Goal: Task Accomplishment & Management: Manage account settings

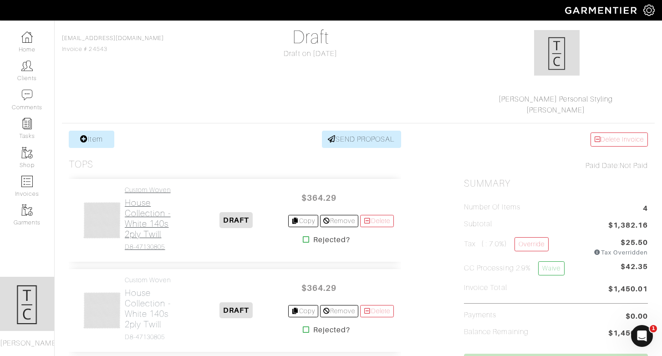
scroll to position [83, 0]
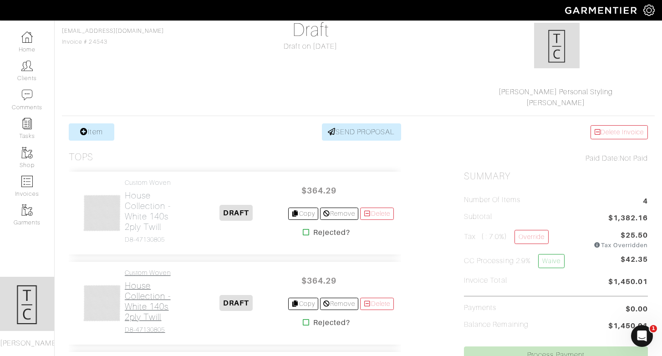
click at [152, 298] on h2 "House Collection - White 140s 2ply Twill" at bounding box center [155, 301] width 60 height 42
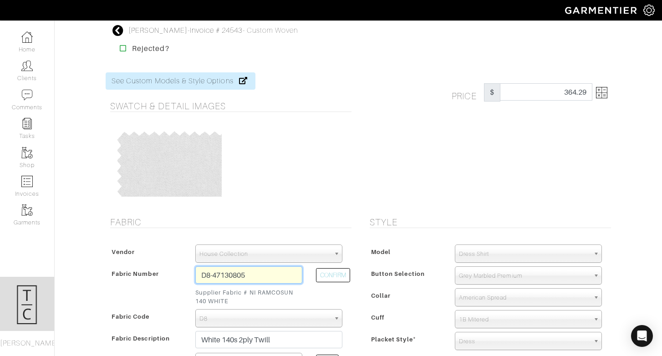
click at [281, 275] on input "D8-47130805" at bounding box center [248, 274] width 107 height 17
type input "n5-44100463"
select select
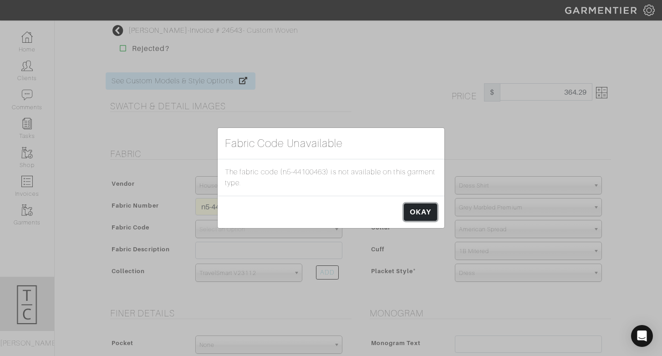
click at [422, 214] on link "OKAY" at bounding box center [420, 211] width 33 height 17
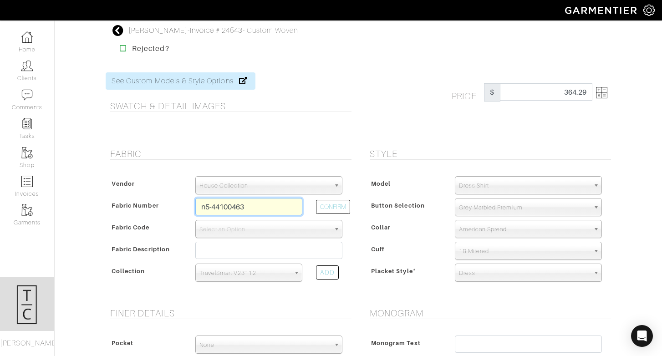
click at [221, 208] on input "n5-44100463" at bounding box center [248, 206] width 107 height 17
type input "D5-46124039"
select select "5571"
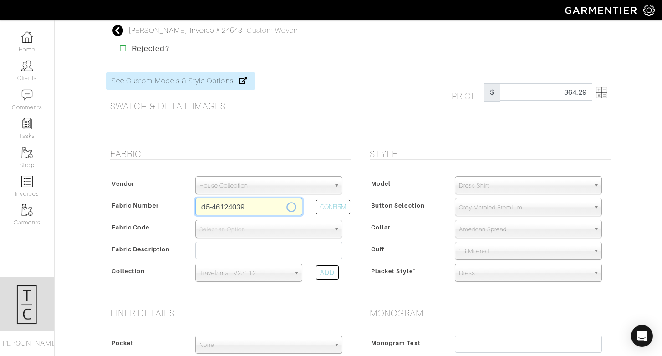
type input "White Fine Twill"
select select
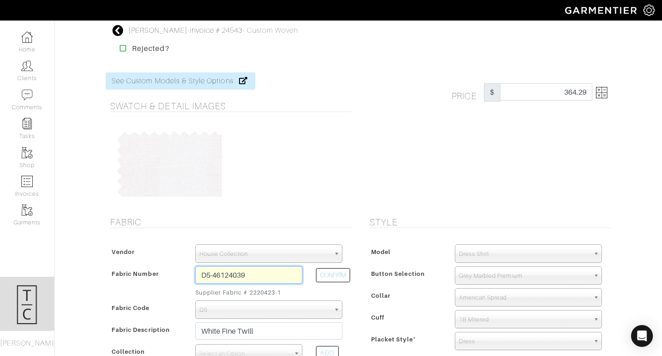
type input "278.57"
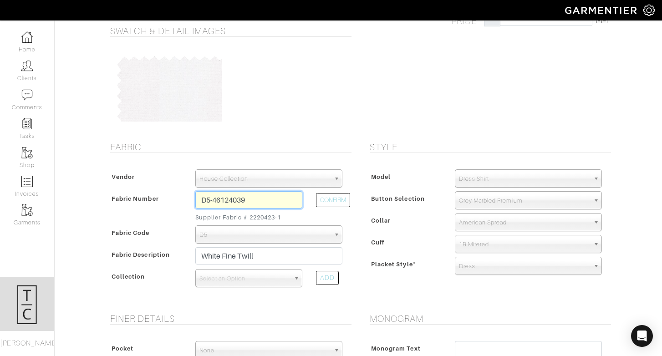
scroll to position [76, 0]
click at [222, 203] on input "D5-46124039" at bounding box center [248, 198] width 107 height 17
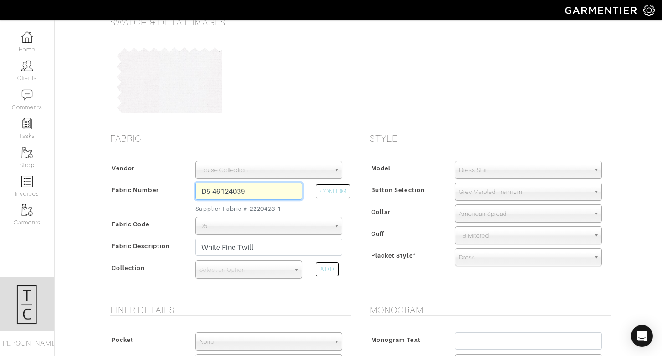
scroll to position [86, 0]
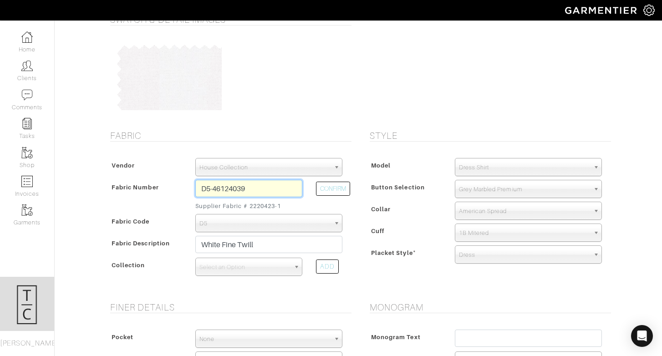
type input "D5-46124039"
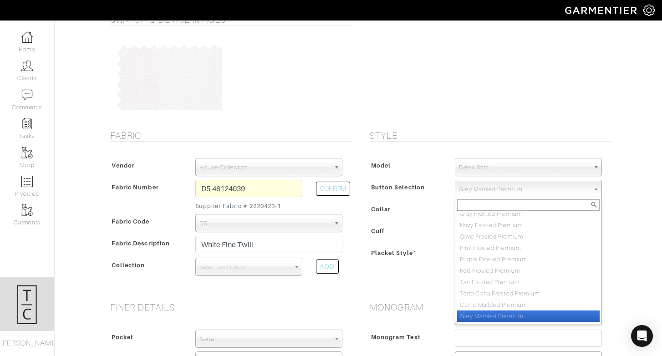
click at [519, 184] on span "Grey Marbled Premium" at bounding box center [524, 189] width 131 height 18
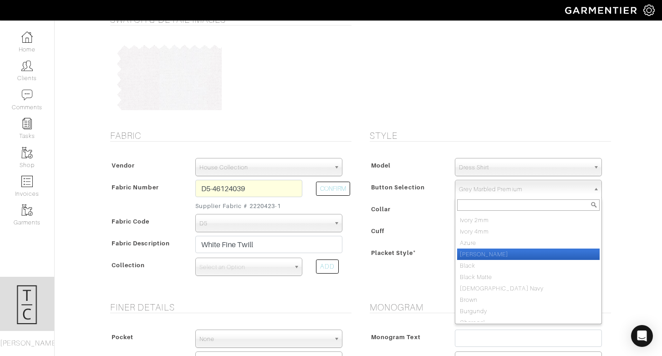
scroll to position [0, 0]
click at [401, 167] on div "Model" at bounding box center [407, 168] width 81 height 16
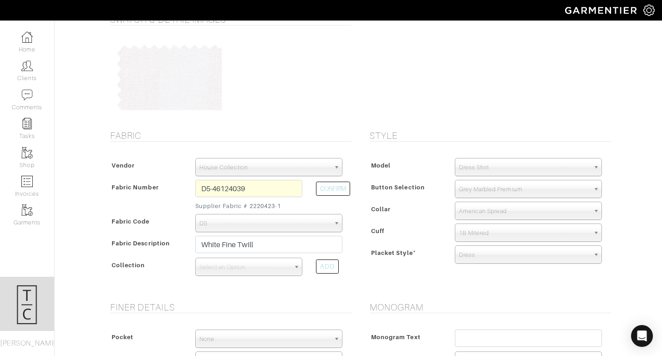
scroll to position [437, 0]
drag, startPoint x: 498, startPoint y: 190, endPoint x: 498, endPoint y: 176, distance: 14.6
click at [498, 190] on span "Grey Marbled Premium" at bounding box center [524, 189] width 131 height 18
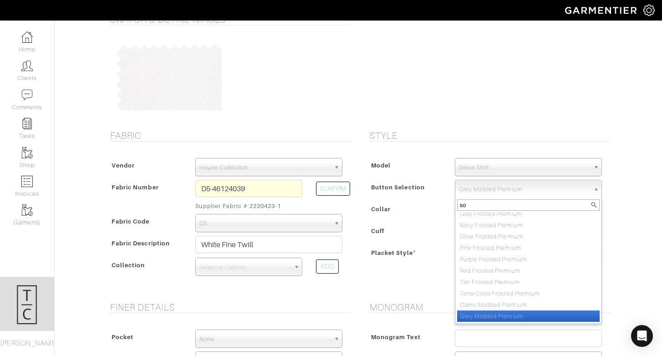
scroll to position [0, 0]
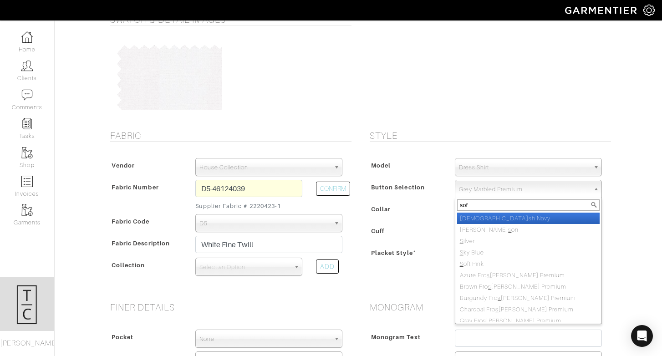
type input "soft"
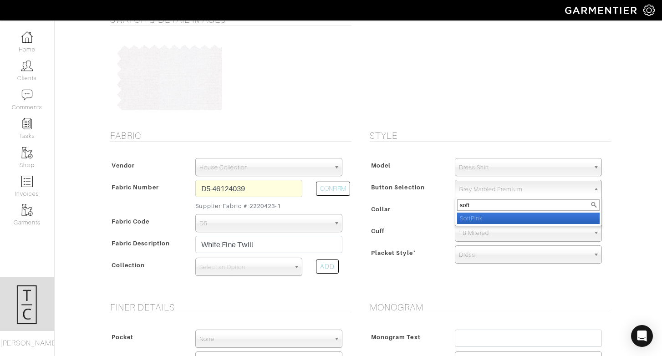
select select "24"
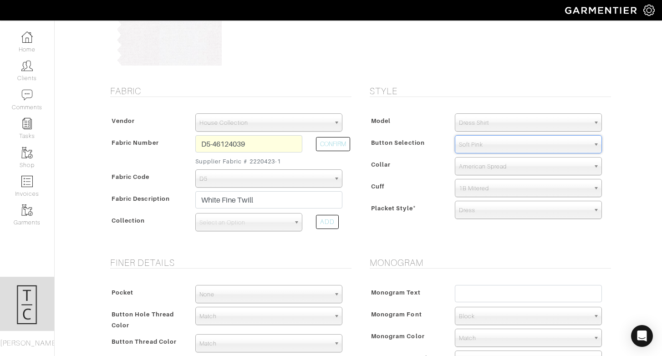
scroll to position [133, 0]
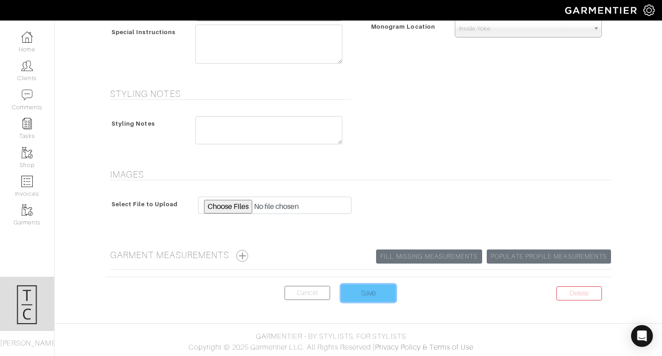
click at [375, 287] on input "Save" at bounding box center [368, 293] width 55 height 17
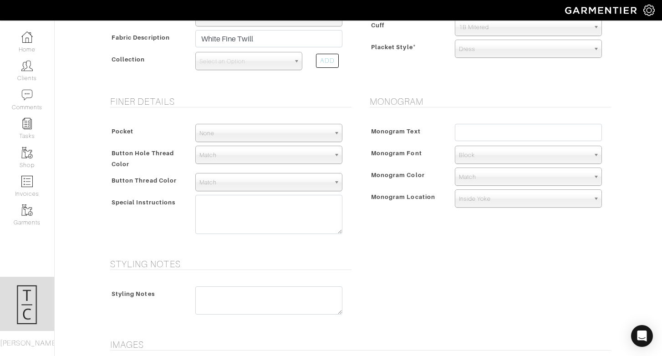
scroll to position [290, 0]
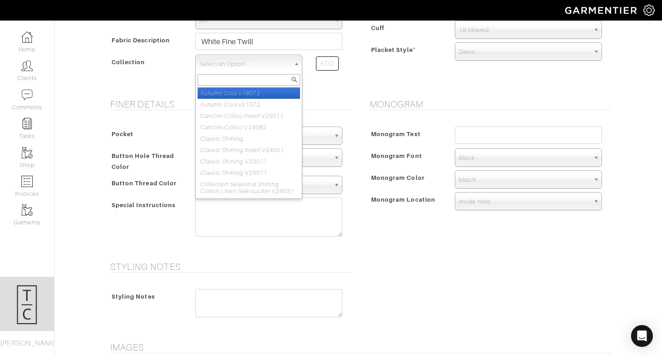
click at [217, 68] on span "Select an Option" at bounding box center [244, 64] width 91 height 18
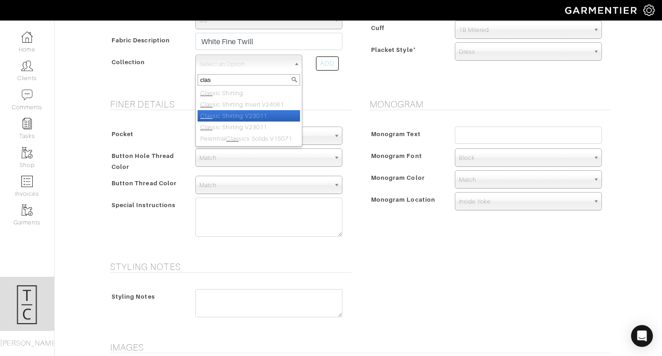
type input "clas"
click at [245, 119] on li "Clas sic Shirting V23011" at bounding box center [249, 115] width 102 height 11
select select "883"
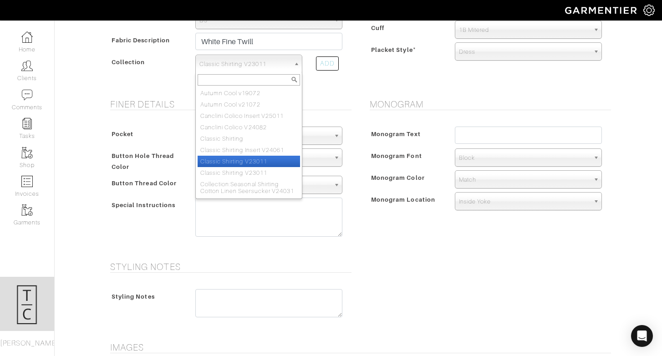
click at [235, 63] on span "Classic Shirting V23011" at bounding box center [244, 64] width 91 height 18
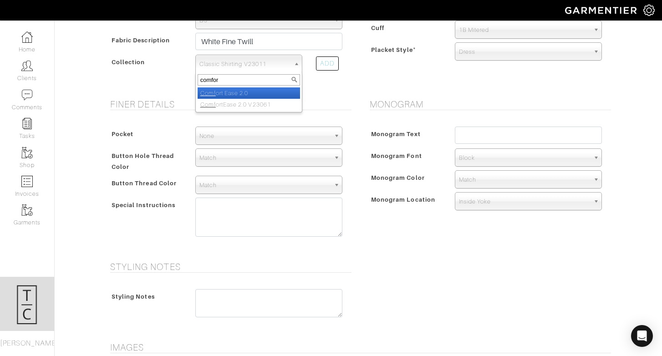
type input "comfort"
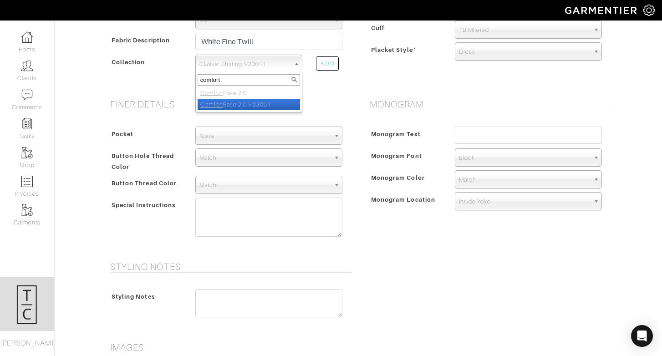
select select "828"
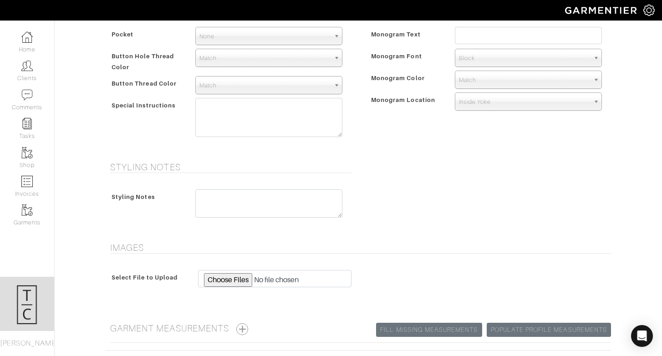
scroll to position [415, 0]
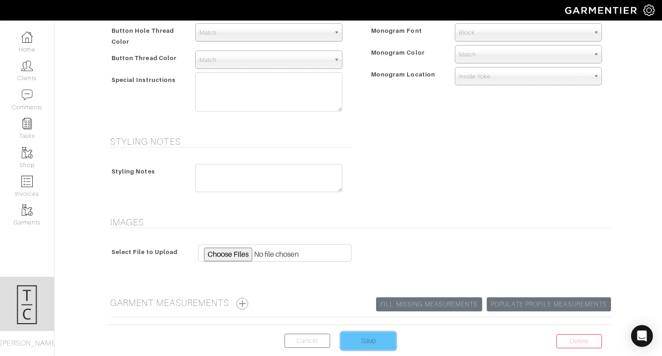
click at [378, 340] on input "Save" at bounding box center [368, 340] width 55 height 17
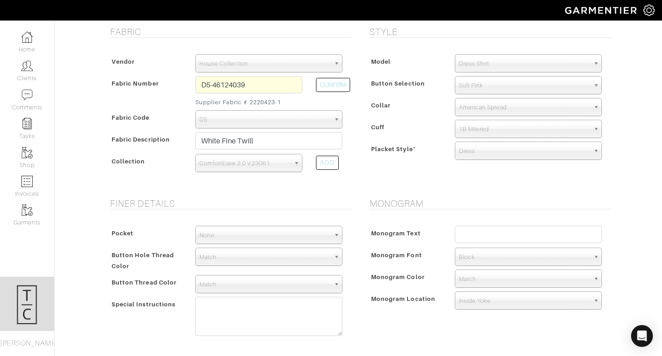
scroll to position [0, 0]
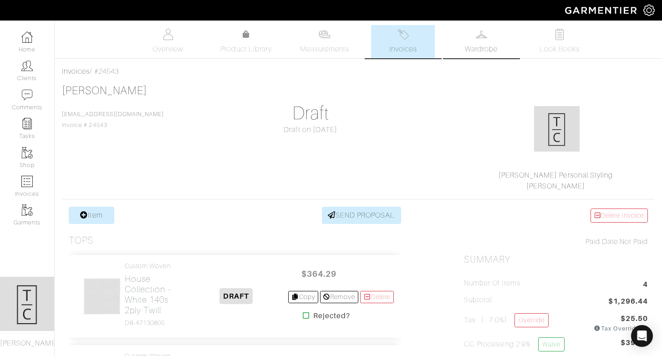
click at [463, 38] on link "Wardrobe" at bounding box center [481, 41] width 64 height 33
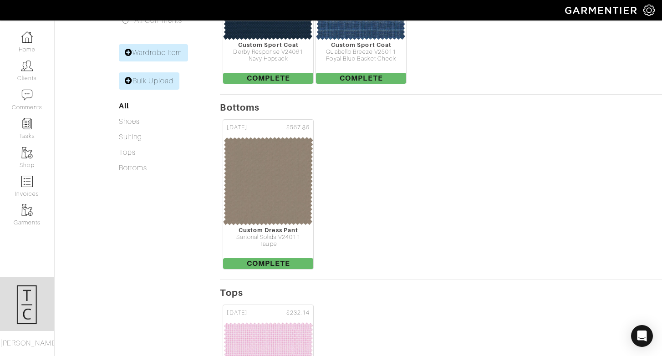
scroll to position [286, 0]
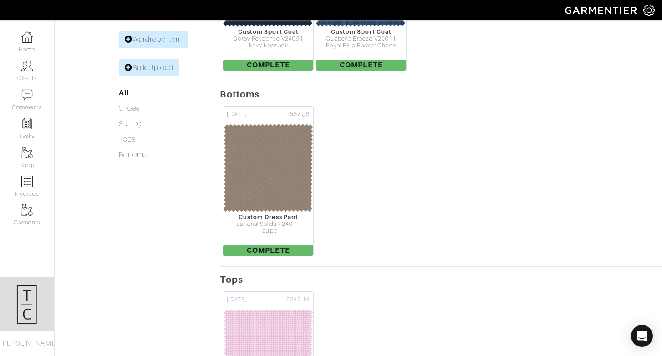
click at [274, 308] on img at bounding box center [268, 353] width 91 height 91
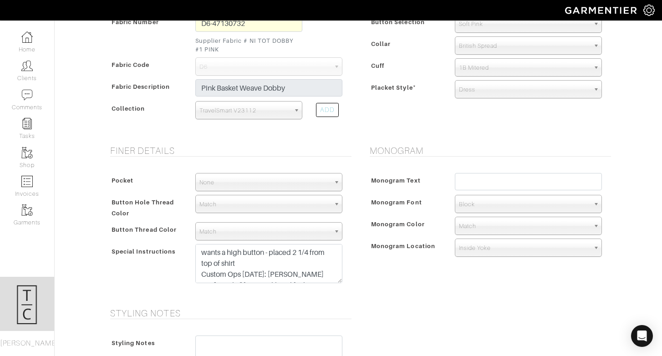
scroll to position [239, 0]
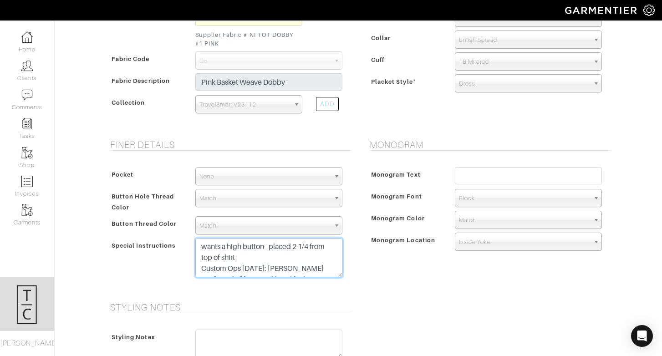
click at [237, 254] on textarea "wants a high button - placed 2 1/4 from top of shirt Custom Ops 6/3/25: Tara co…" at bounding box center [268, 257] width 147 height 39
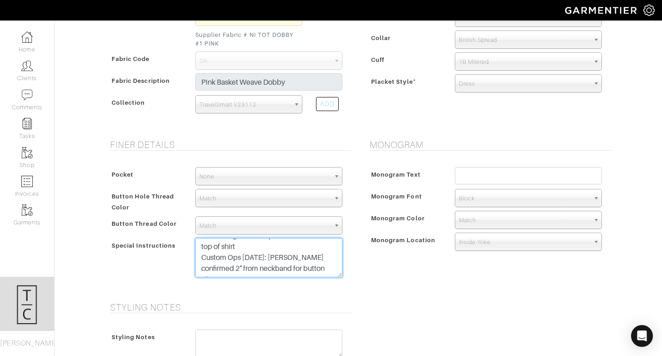
click at [276, 270] on textarea "wants a high button - placed 2 1/4 from top of shirt Custom Ops 6/3/25: Tara co…" at bounding box center [268, 257] width 147 height 39
drag, startPoint x: 315, startPoint y: 269, endPoint x: 322, endPoint y: 286, distance: 19.0
click at [322, 286] on div "Pocket None V-Hem Left V-Hem Right None Button Hole Thread Color Match Aubergin…" at bounding box center [229, 224] width 246 height 133
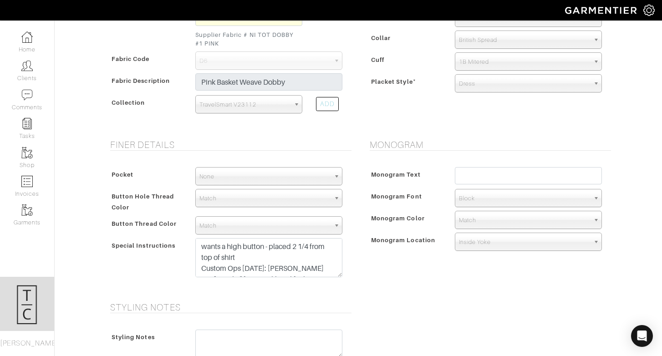
click at [300, 154] on div "Finer Details Pocket None V-Hem Left V-Hem Right None Button Hole Thread Color …" at bounding box center [228, 215] width 259 height 152
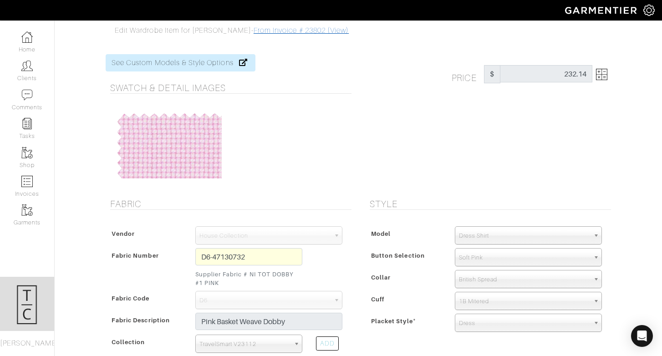
click at [268, 34] on link "From Invoice # 23802 (View)" at bounding box center [301, 30] width 95 height 8
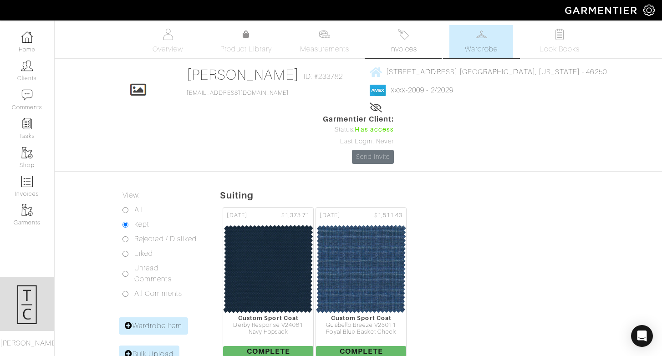
click at [415, 44] on span "Invoices" at bounding box center [403, 49] width 28 height 11
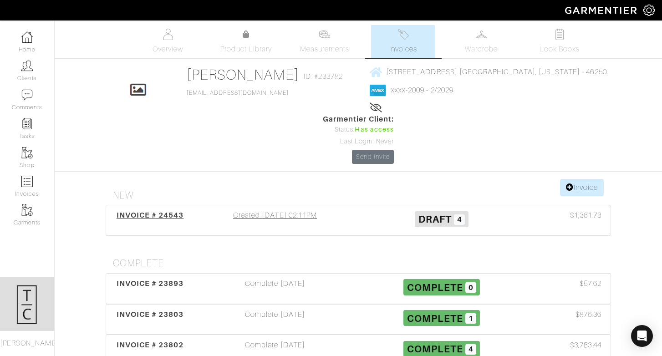
click at [263, 205] on div "INVOICE # 24543 Created 09/10/25 02:11PM Draft 4 $1,361.73" at bounding box center [358, 220] width 504 height 30
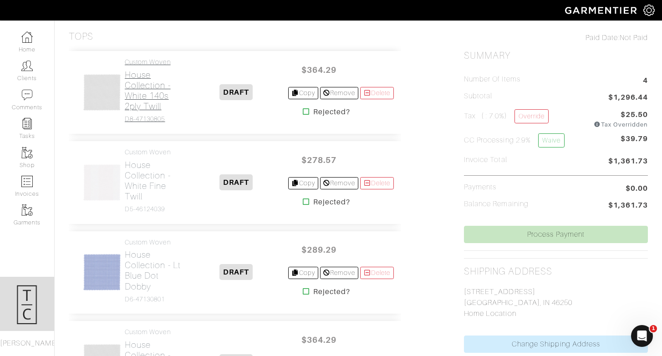
click at [141, 91] on h2 "House Collection - White 140s 2ply Twill" at bounding box center [155, 91] width 60 height 42
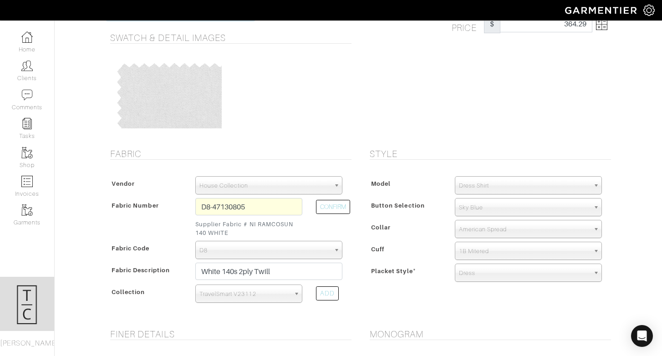
scroll to position [76, 0]
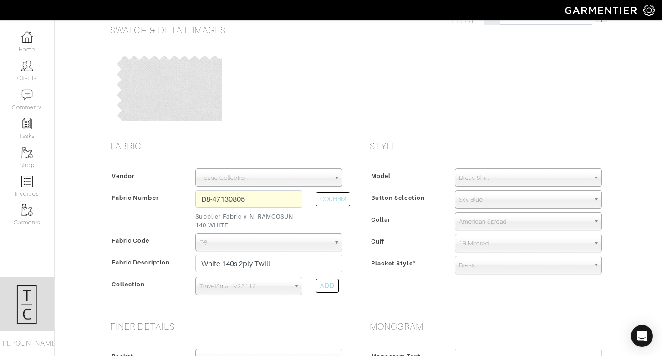
click at [489, 227] on span "American Spread" at bounding box center [524, 222] width 131 height 18
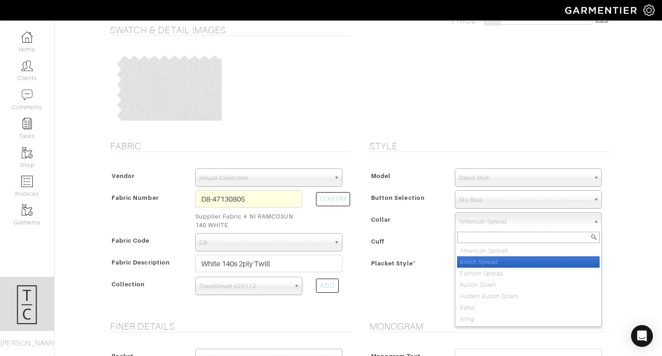
click at [493, 265] on li "British Spread" at bounding box center [528, 261] width 142 height 11
select select "British Spread"
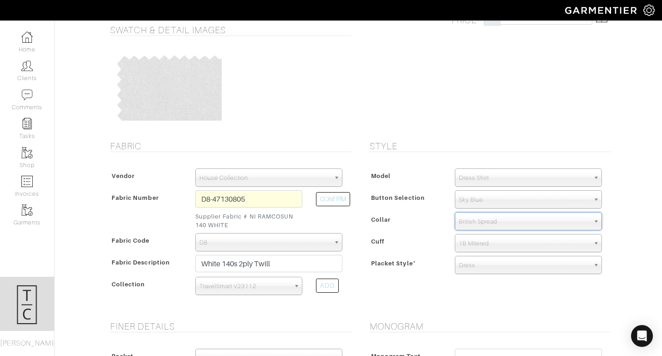
click at [431, 256] on div "Placket Style * Dress Casual Fly Front (Covered) Tuxedo Stud Dress" at bounding box center [487, 265] width 241 height 18
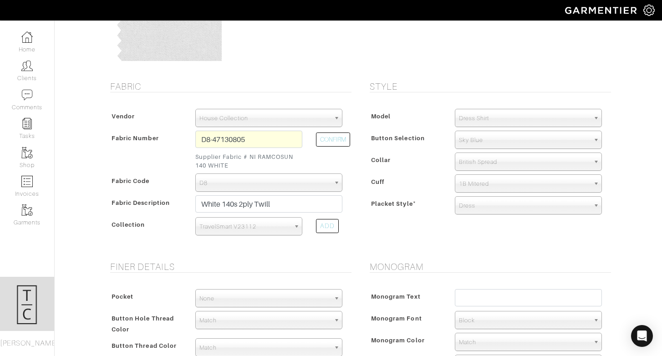
scroll to position [138, 0]
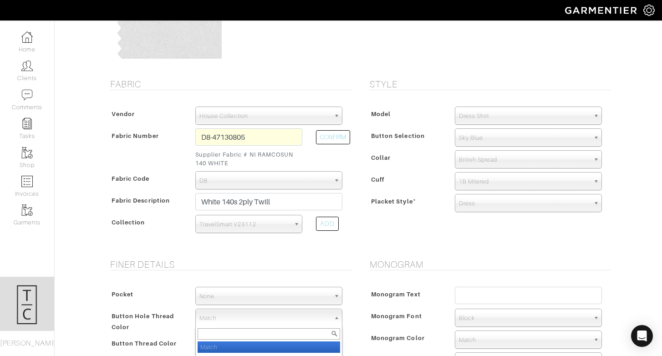
click at [225, 320] on span "Match" at bounding box center [264, 318] width 131 height 18
type input "sky"
select select "18"
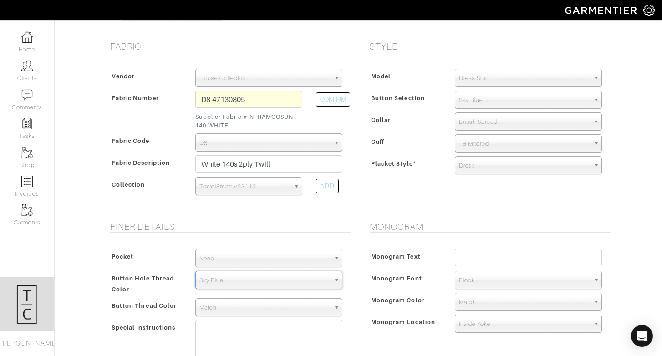
scroll to position [181, 0]
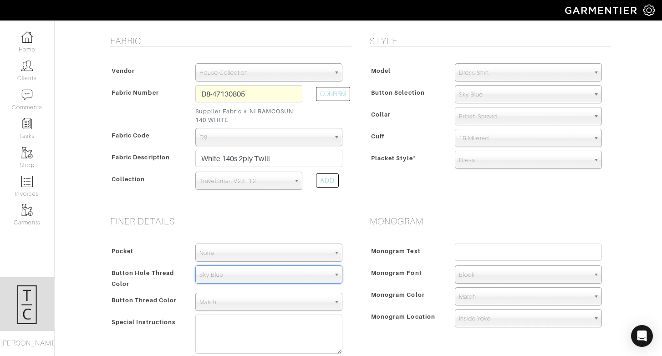
click at [267, 306] on span "Match" at bounding box center [264, 302] width 131 height 18
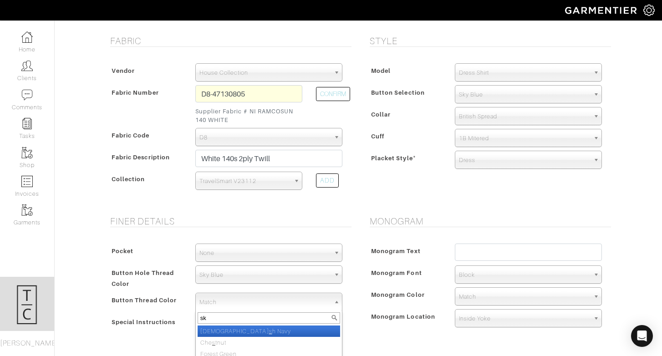
type input "sky"
select select "18"
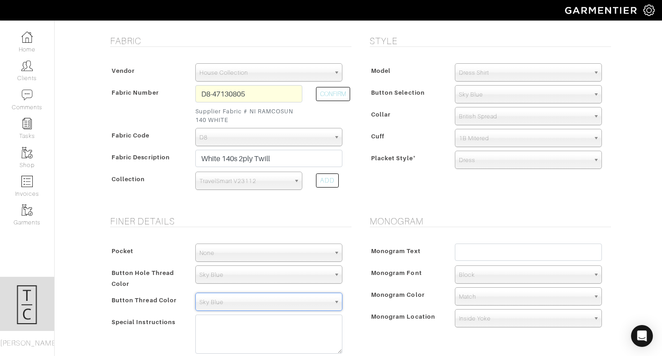
click at [406, 241] on div "Monogram Text Monogram Font N/A Script Calligraphy Times Roman Block Block Mono…" at bounding box center [488, 287] width 246 height 106
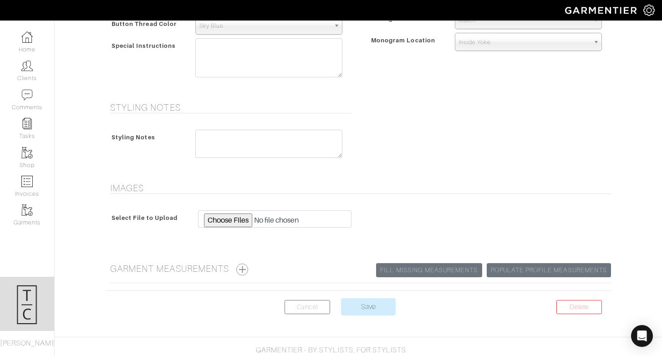
scroll to position [471, 0]
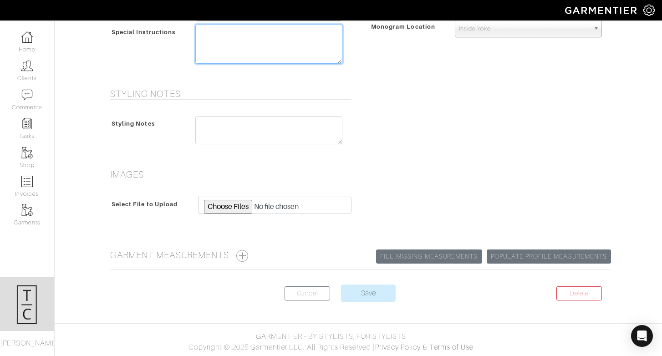
click at [242, 45] on textarea at bounding box center [268, 44] width 147 height 39
paste textarea "2" from neckband for button placement."
type textarea "2" from neckband for button placement"
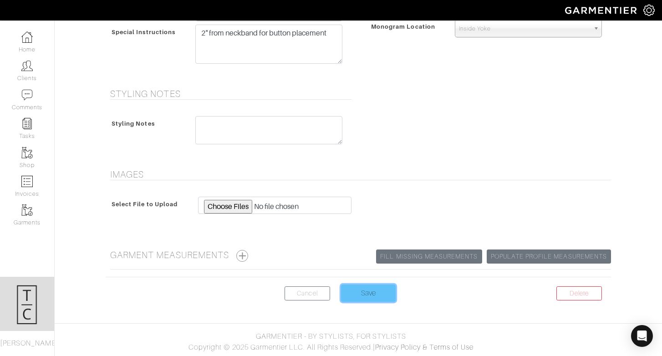
click at [372, 291] on input "Save" at bounding box center [368, 293] width 55 height 17
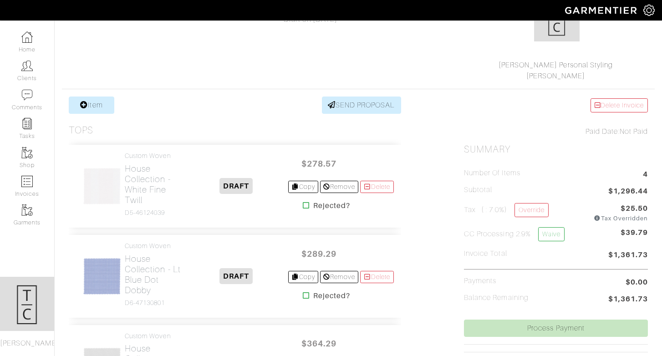
scroll to position [114, 0]
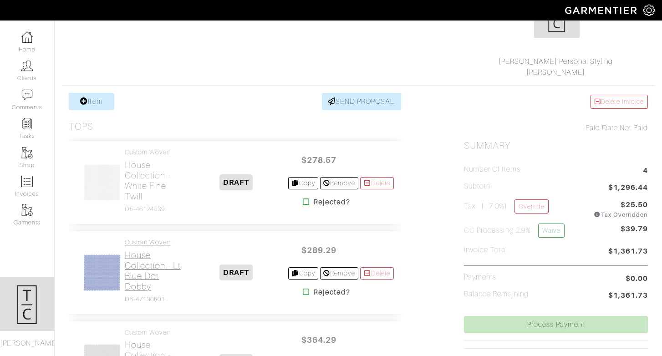
click at [159, 268] on h2 "House Collection - Lt Blue Dot Dobby" at bounding box center [155, 271] width 60 height 42
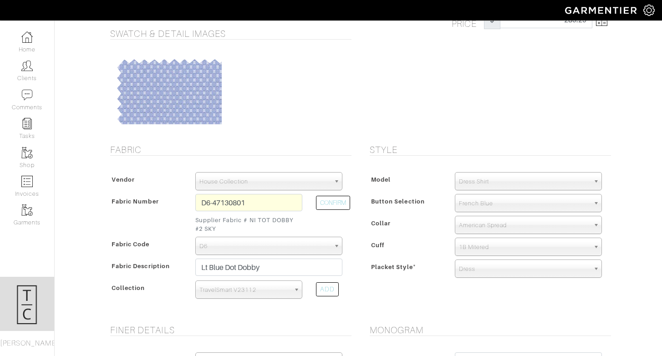
scroll to position [39, 0]
click at [502, 207] on span "French Blue" at bounding box center [524, 203] width 131 height 18
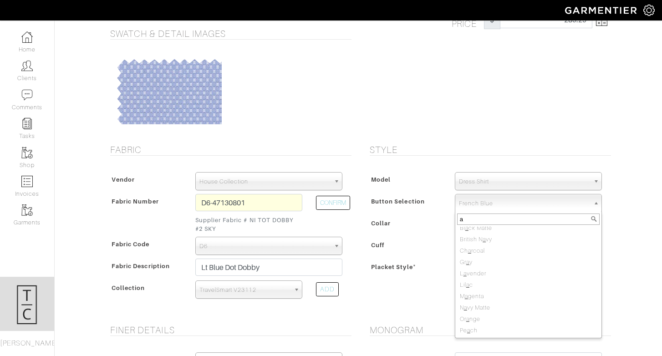
scroll to position [0, 0]
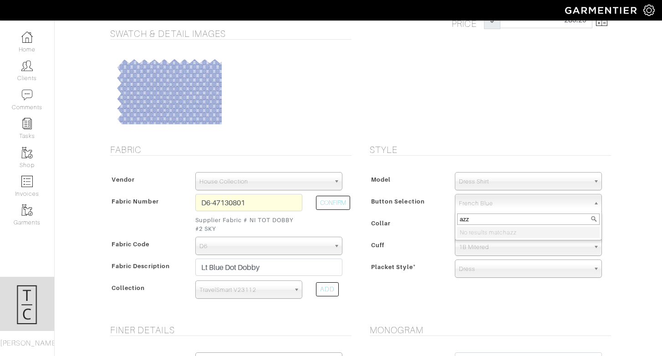
type input "az"
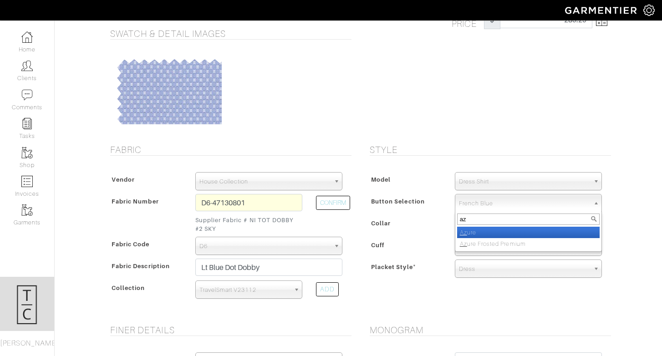
select select "12"
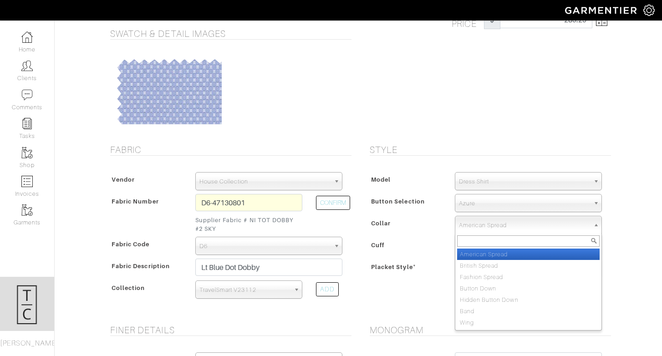
click at [489, 227] on span "American Spread" at bounding box center [524, 225] width 131 height 18
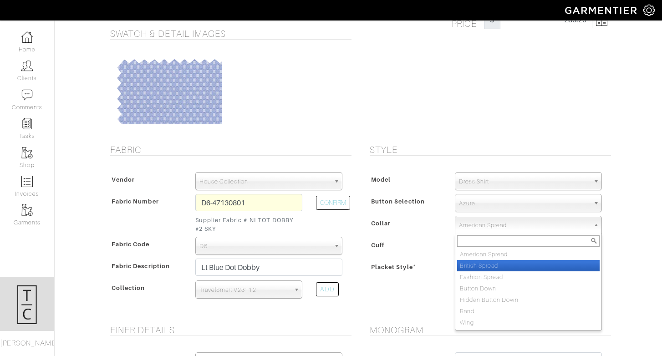
click at [489, 266] on li "British Spread" at bounding box center [528, 265] width 142 height 11
select select "British Spread"
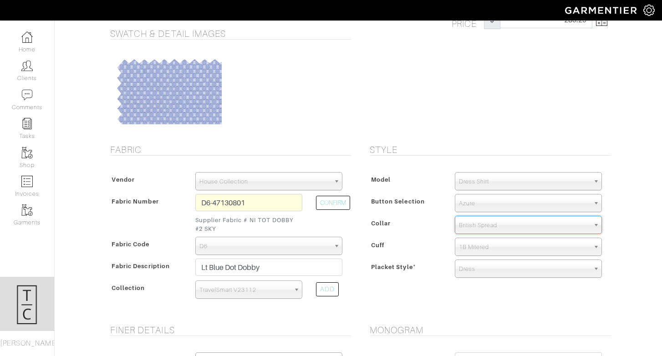
click at [391, 269] on span "Placket Style *" at bounding box center [393, 266] width 45 height 13
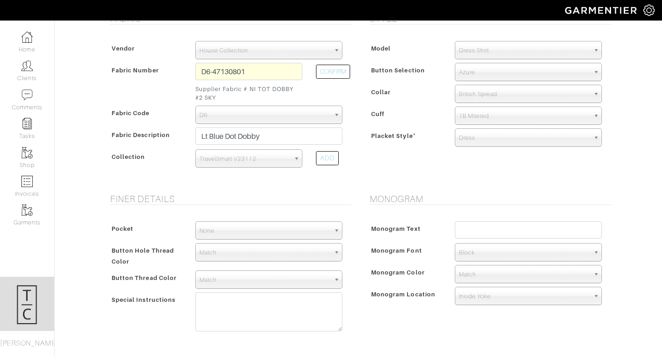
scroll to position [225, 0]
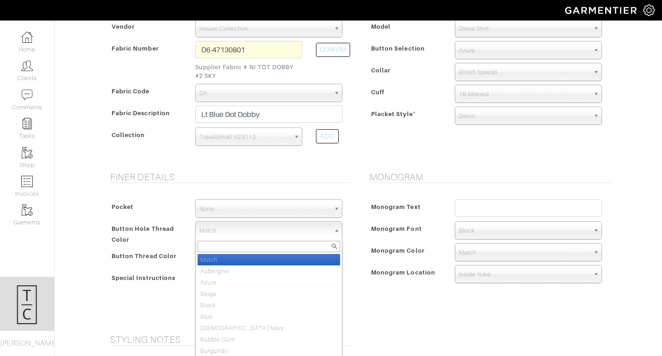
click at [247, 234] on span "Match" at bounding box center [264, 231] width 131 height 18
type input "azu"
select select "13"
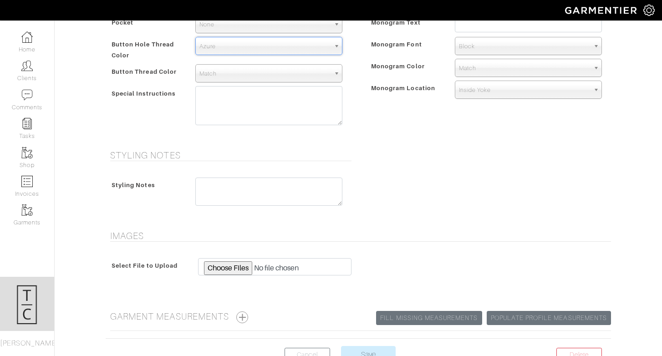
scroll to position [471, 0]
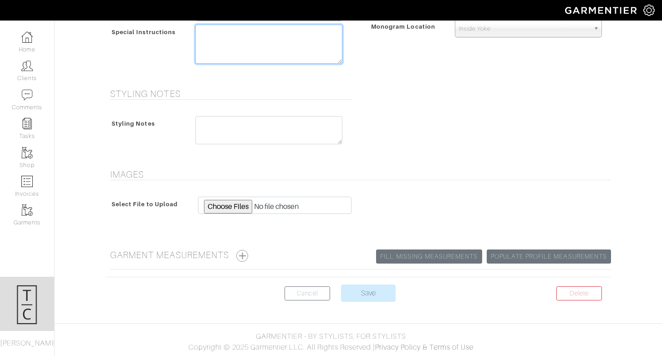
click at [237, 52] on textarea at bounding box center [268, 44] width 147 height 39
paste textarea "2" from neckband for button placement."
type textarea "2" from neckband for button placement"
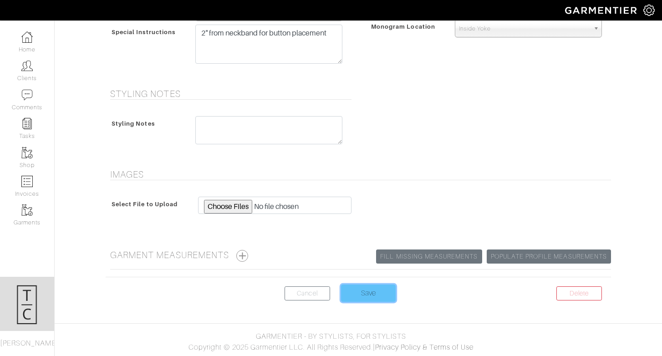
click at [381, 295] on input "Save" at bounding box center [368, 293] width 55 height 17
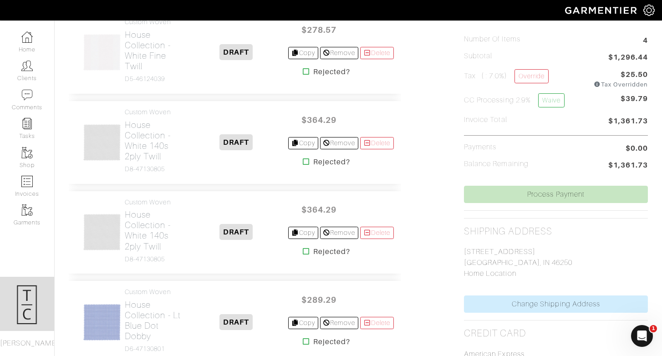
scroll to position [265, 0]
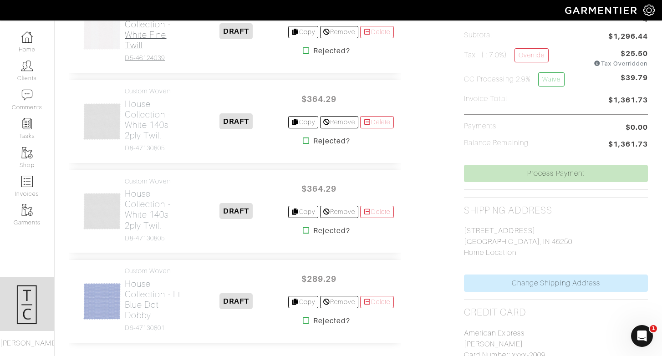
click at [141, 38] on h2 "House Collection - White Fine Twill" at bounding box center [155, 30] width 60 height 42
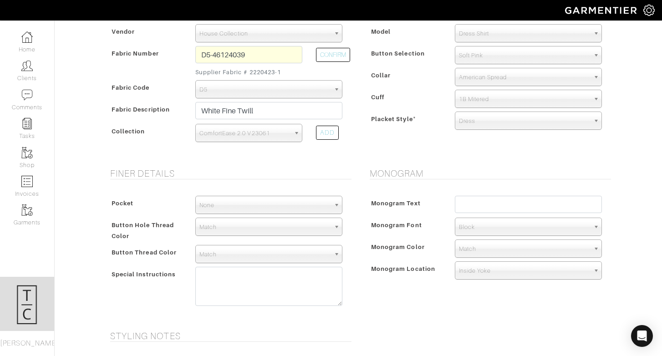
scroll to position [234, 0]
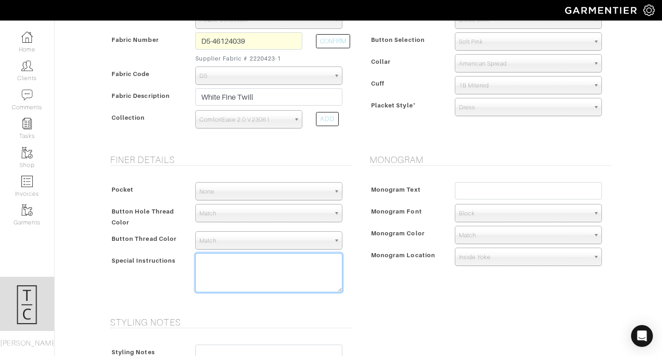
click at [255, 284] on textarea at bounding box center [268, 272] width 147 height 39
paste textarea "2" from neckband for button placement."
type textarea "2" from neckband for button placement."
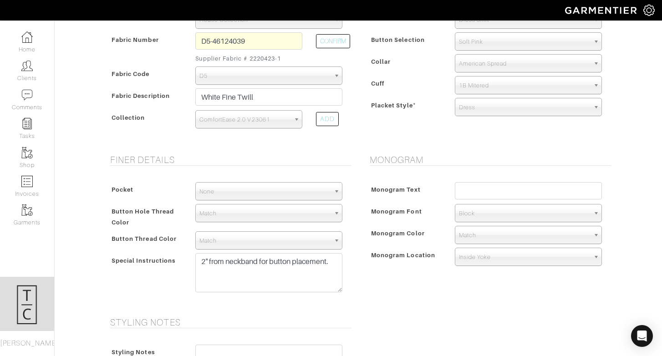
click at [406, 128] on div "Model Dress Shirt Casual Shirt Short Sleeve Tuxedo - Plain Front Tuxedo - Pleat…" at bounding box center [488, 64] width 246 height 127
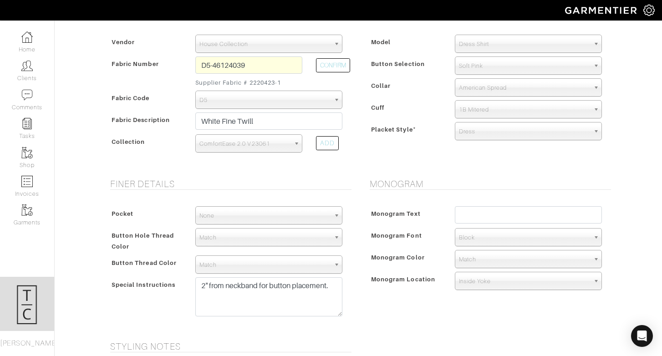
scroll to position [210, 0]
click at [246, 209] on span "None" at bounding box center [264, 215] width 131 height 18
click at [248, 206] on span "None" at bounding box center [264, 215] width 131 height 18
click at [248, 240] on span "Match" at bounding box center [264, 237] width 131 height 18
type input "s"
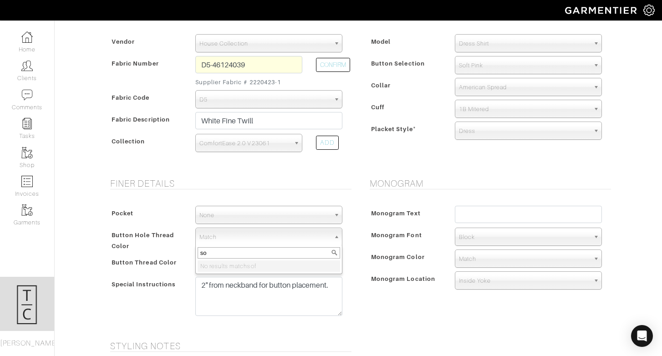
type input "s"
click at [385, 223] on div "Monogram Text" at bounding box center [407, 218] width 81 height 20
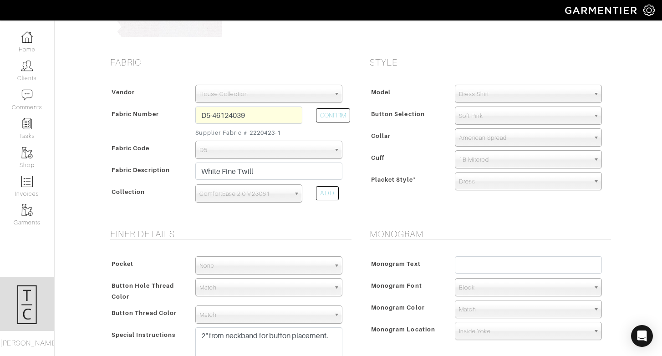
scroll to position [161, 0]
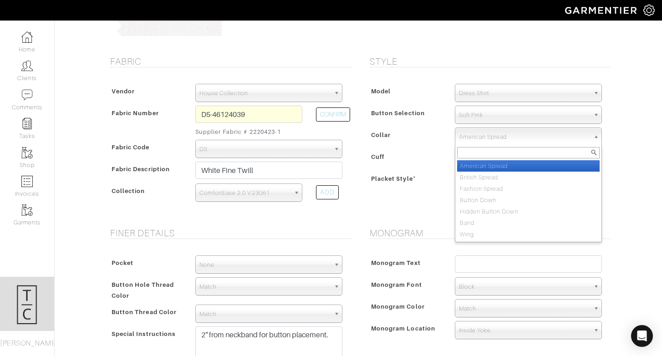
click at [485, 142] on span "American Spread" at bounding box center [524, 137] width 131 height 18
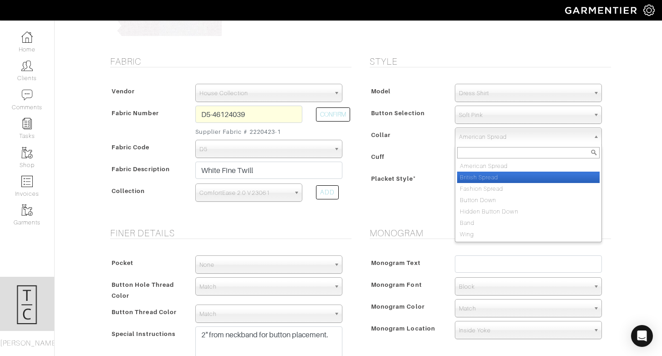
click at [487, 175] on li "British Spread" at bounding box center [528, 177] width 142 height 11
select select "British Spread"
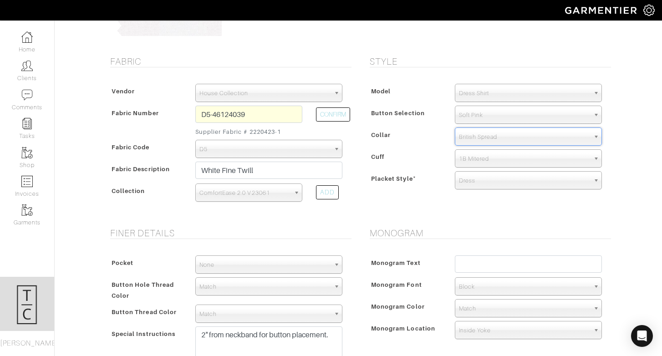
click at [408, 186] on div "Placket Style *" at bounding box center [407, 181] width 81 height 16
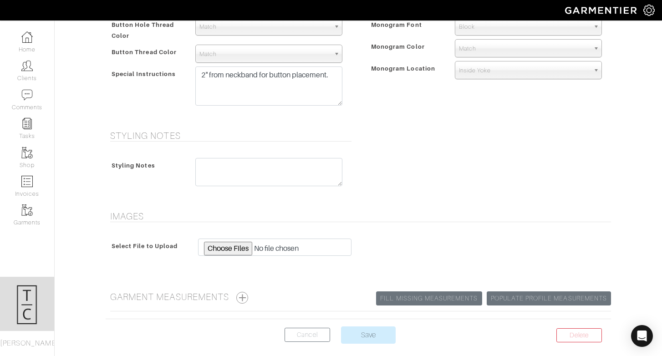
scroll to position [462, 0]
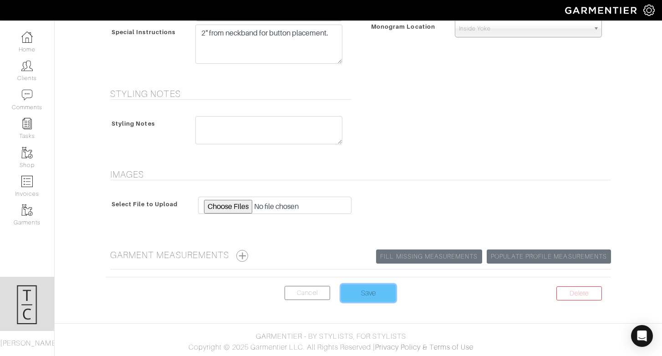
click at [373, 285] on input "Save" at bounding box center [368, 293] width 55 height 17
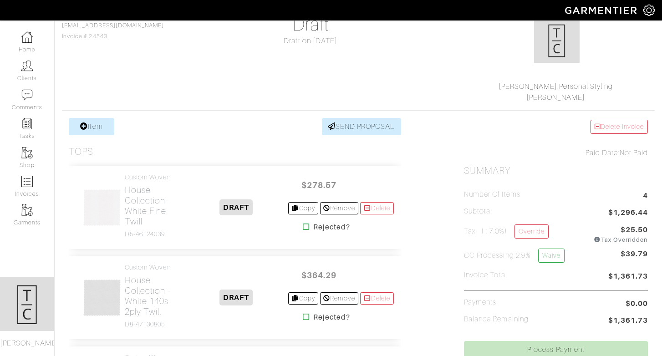
scroll to position [186, 0]
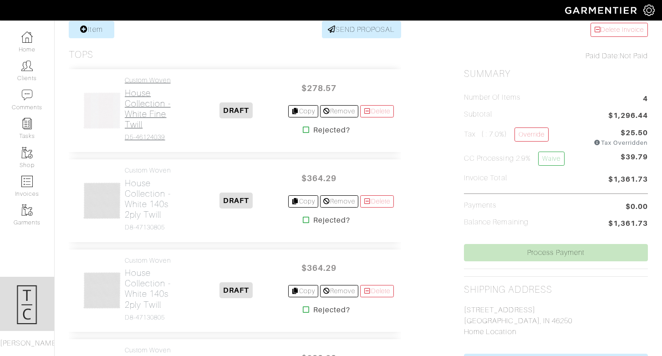
click at [150, 106] on h2 "House Collection - White Fine Twill" at bounding box center [155, 109] width 60 height 42
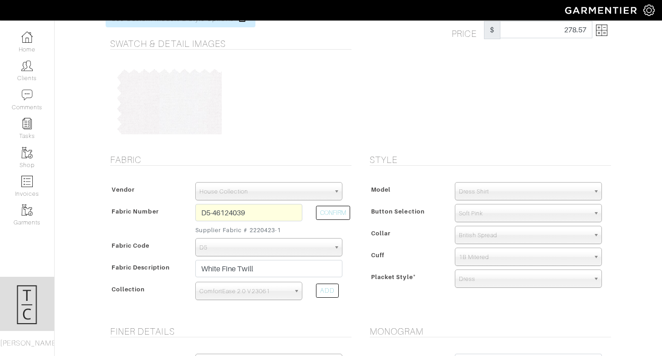
scroll to position [23, 0]
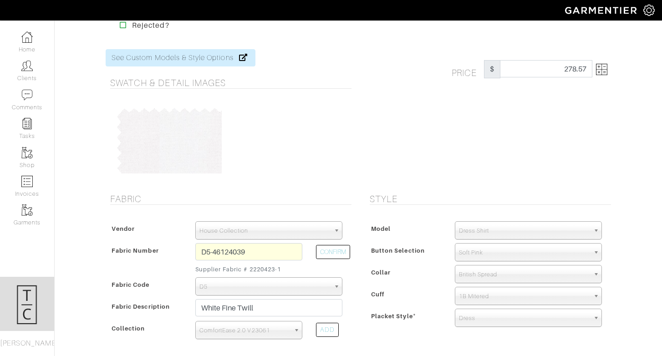
scroll to position [186, 0]
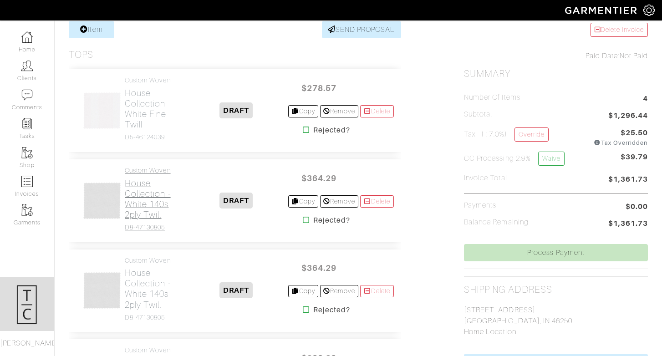
click at [138, 206] on h2 "House Collection - White 140s 2ply Twill" at bounding box center [155, 199] width 60 height 42
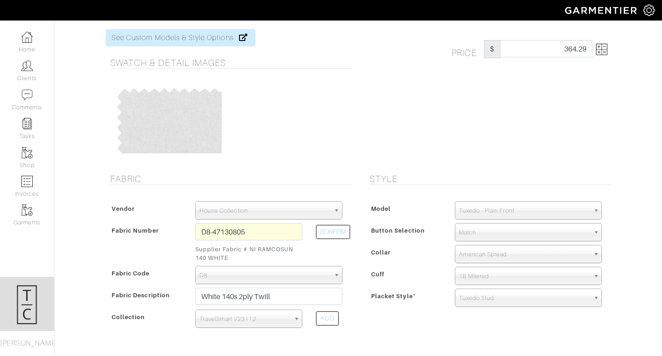
scroll to position [71, 0]
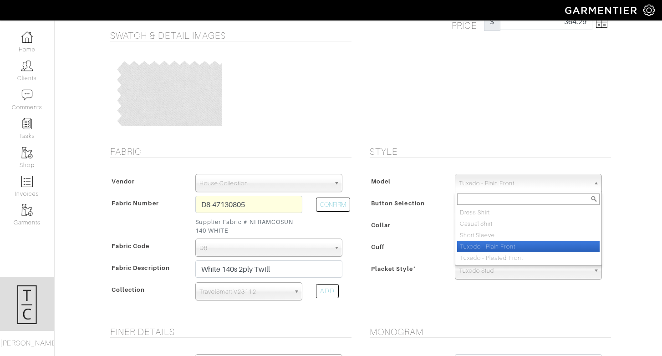
click at [506, 180] on span "Tuxedo - Plain Front" at bounding box center [524, 183] width 131 height 18
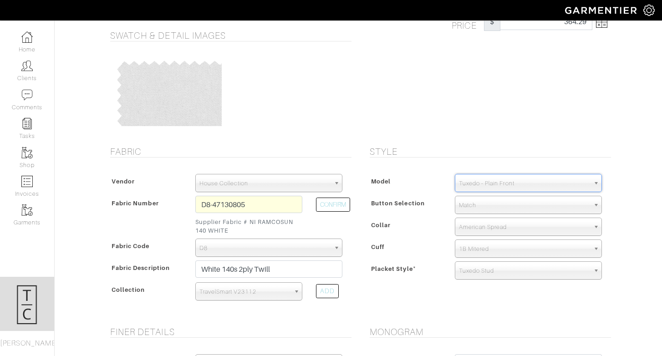
click at [506, 180] on span "Tuxedo - Plain Front" at bounding box center [524, 183] width 131 height 18
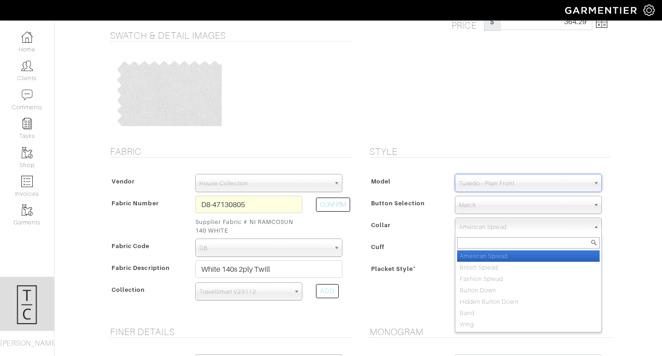
click at [503, 229] on span "American Spread" at bounding box center [524, 227] width 131 height 18
click at [532, 260] on li "American Spread" at bounding box center [528, 255] width 142 height 11
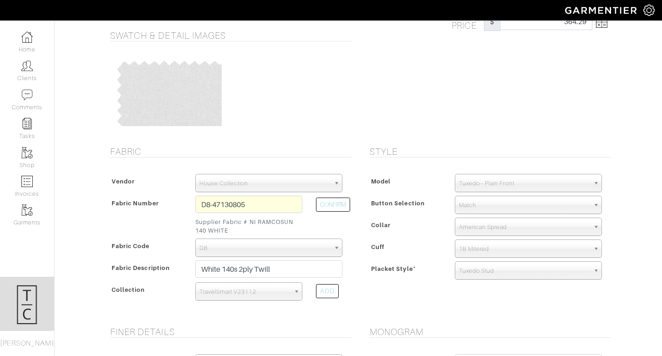
click at [433, 295] on div "Style Model Dress Shirt Casual Shirt Short Sleeve Tuxedo - Plain Front Tuxedo -…" at bounding box center [487, 230] width 259 height 169
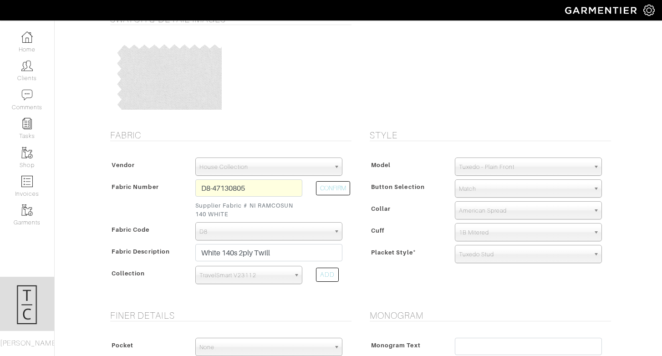
scroll to position [91, 0]
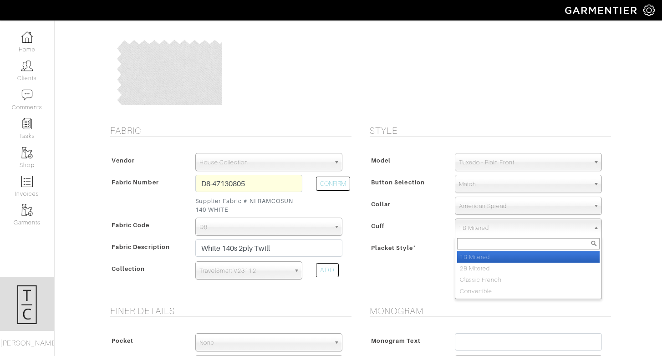
click at [467, 225] on span "1B Mitered" at bounding box center [524, 228] width 131 height 18
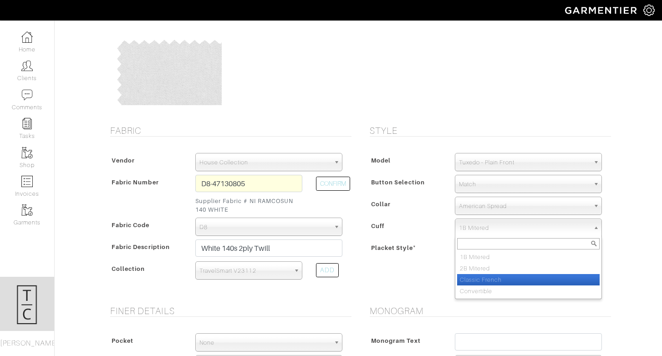
click at [477, 277] on li "Classic French" at bounding box center [528, 279] width 142 height 11
select select "Classic French"
click at [494, 231] on span "Classic French" at bounding box center [524, 228] width 131 height 18
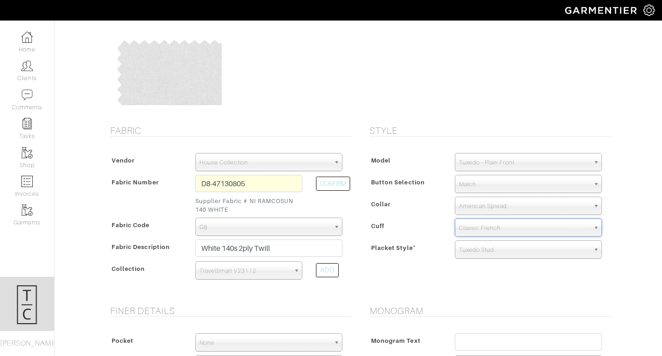
click at [494, 231] on span "Classic French" at bounding box center [524, 228] width 131 height 18
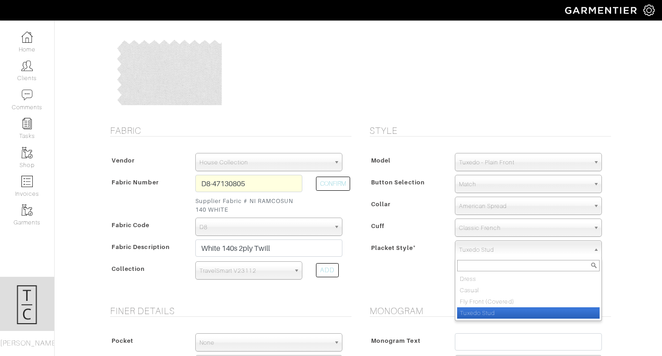
click at [499, 256] on span "Tuxedo Stud" at bounding box center [524, 250] width 131 height 18
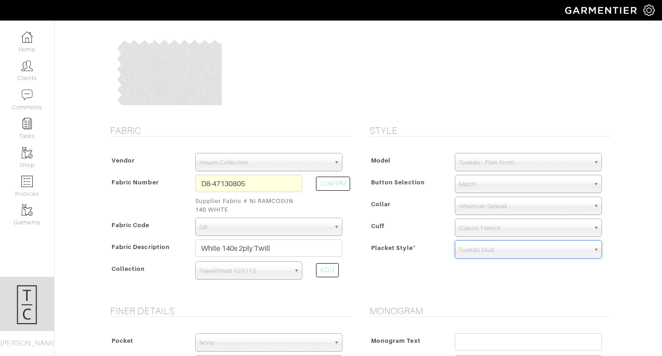
click at [499, 256] on span "Tuxedo Stud" at bounding box center [524, 250] width 131 height 18
click at [493, 289] on div "Style Model Dress Shirt Casual Shirt Short Sleeve Tuxedo - Plain Front Tuxedo -…" at bounding box center [487, 209] width 259 height 169
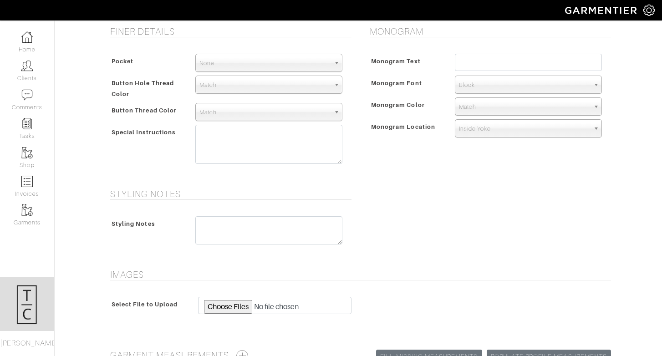
scroll to position [471, 0]
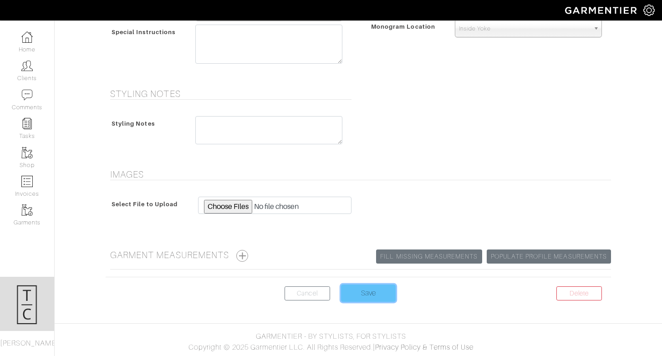
click at [381, 292] on input "Save" at bounding box center [368, 293] width 55 height 17
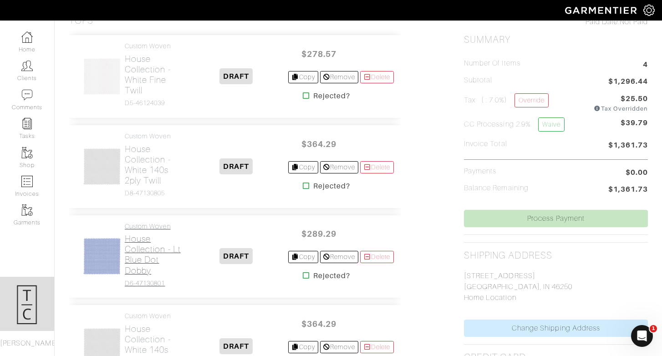
drag, startPoint x: 140, startPoint y: 237, endPoint x: 123, endPoint y: 240, distance: 17.1
click at [123, 240] on div "Custom Woven House Collection - Lt Blue Dot Dobby D6-47130801" at bounding box center [134, 257] width 116 height 68
click at [145, 71] on h2 "House Collection - White Fine Twill" at bounding box center [155, 75] width 60 height 42
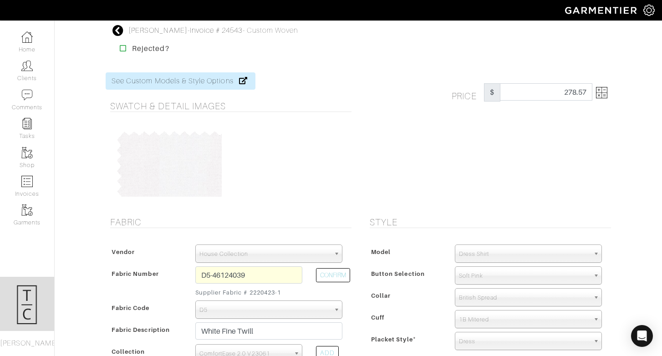
scroll to position [220, 0]
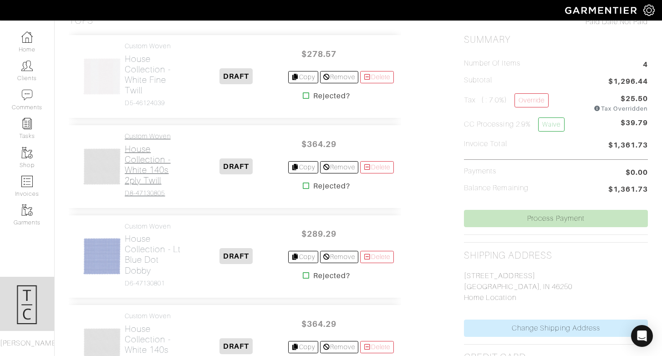
click at [136, 171] on h2 "House Collection - White 140s 2ply Twill" at bounding box center [155, 165] width 60 height 42
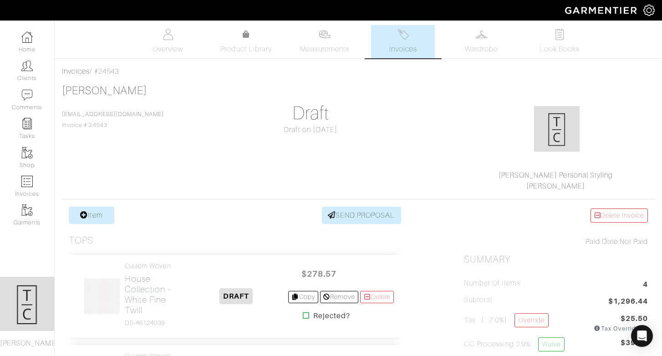
scroll to position [220, 0]
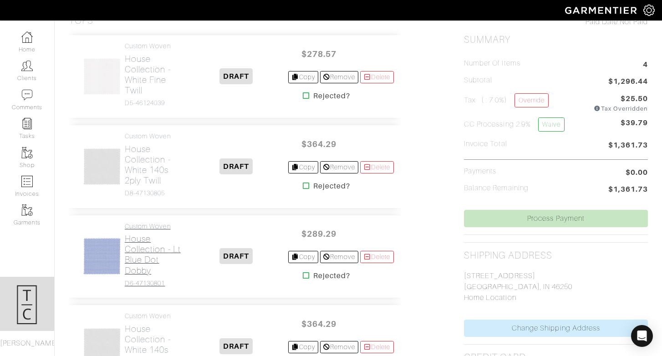
click at [137, 262] on h2 "House Collection - Lt Blue Dot Dobby" at bounding box center [155, 255] width 60 height 42
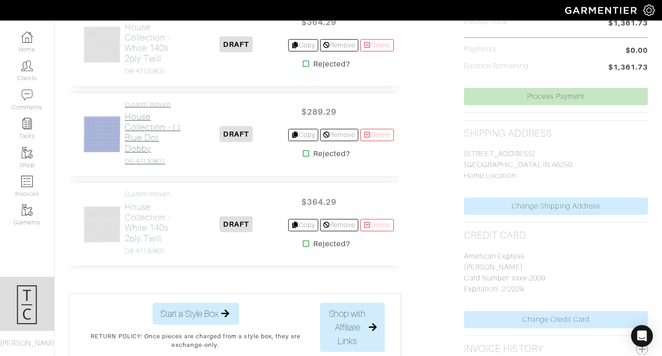
scroll to position [350, 0]
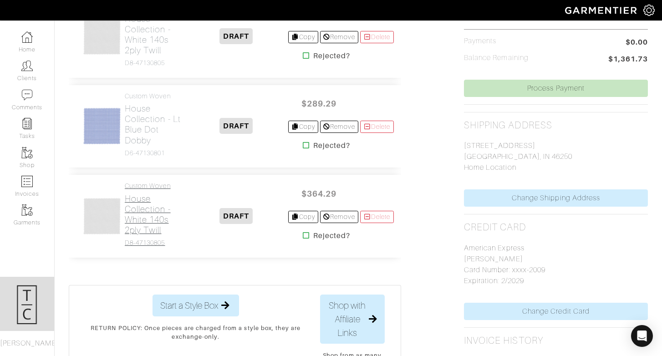
click at [153, 210] on h2 "House Collection - White 140s 2ply Twill" at bounding box center [155, 214] width 60 height 42
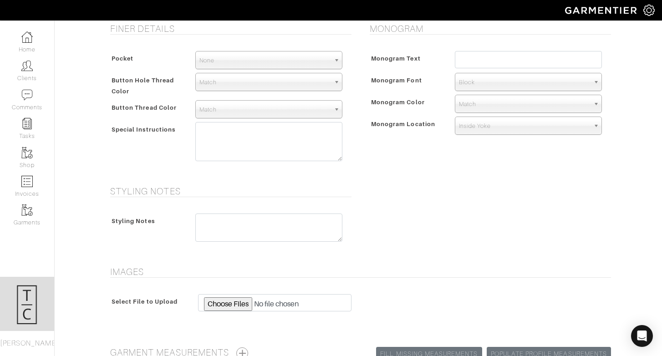
scroll to position [471, 0]
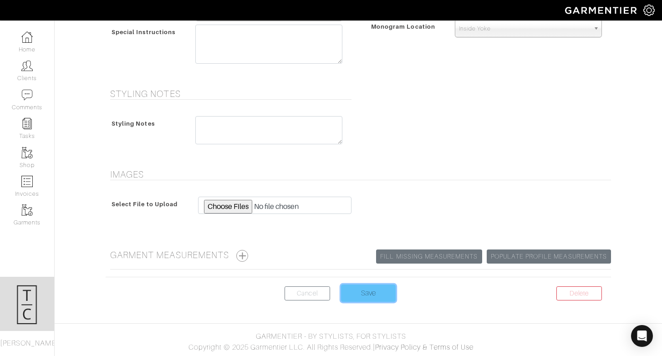
click at [359, 297] on input "Save" at bounding box center [368, 293] width 55 height 17
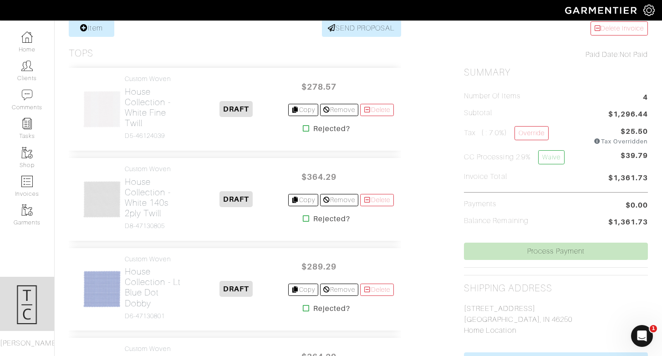
scroll to position [178, 0]
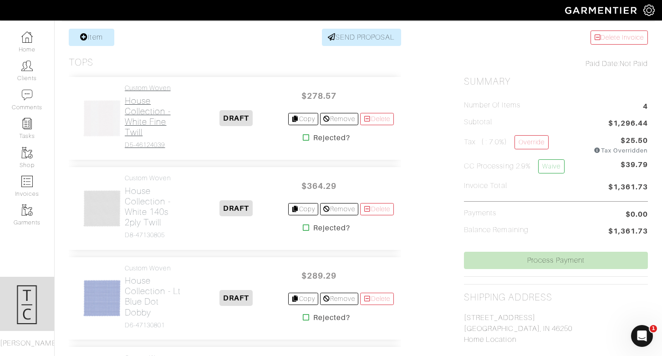
click at [137, 123] on h2 "House Collection - White Fine Twill" at bounding box center [155, 117] width 60 height 42
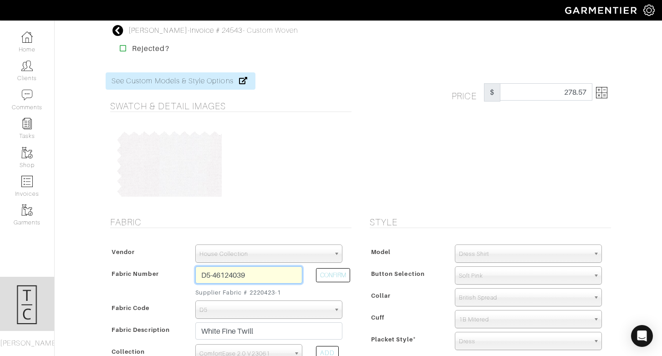
click at [285, 274] on input "D5-46124039" at bounding box center [248, 274] width 107 height 17
click at [207, 36] on div "Michael Stewart - Invoice # 24543 - Custom Woven" at bounding box center [212, 30] width 169 height 11
click at [207, 32] on link "Invoice # 24543" at bounding box center [216, 30] width 53 height 8
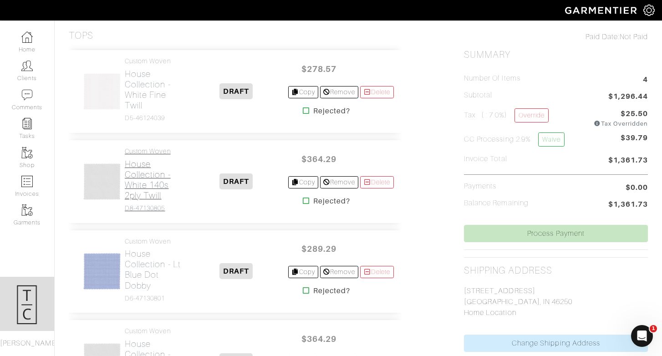
click at [148, 167] on h2 "House Collection - White 140s 2ply Twill" at bounding box center [155, 180] width 60 height 42
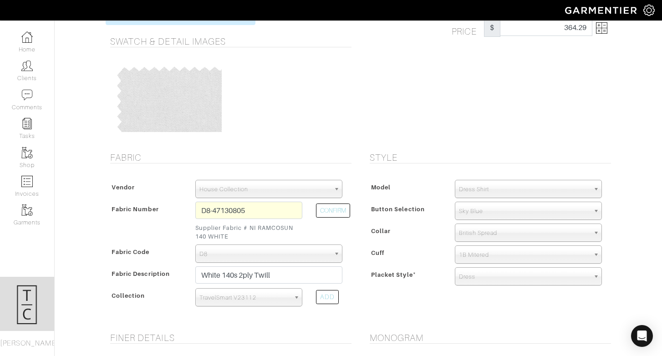
scroll to position [65, 0]
click at [271, 214] on input "D8-47130805" at bounding box center [248, 209] width 107 height 17
paste input "5-46124039"
click at [271, 214] on input "D5-46124039" at bounding box center [248, 209] width 107 height 17
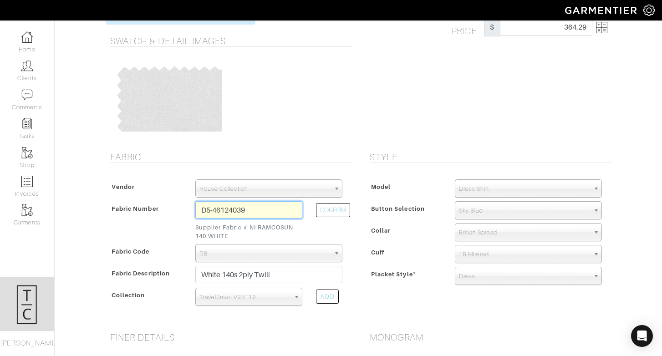
type input "D5-46124039"
click at [340, 217] on div "CONFIRM" at bounding box center [329, 222] width 40 height 43
click at [340, 213] on button "CONFIRM" at bounding box center [333, 210] width 34 height 14
select select "5571"
type input "White Fine Twill"
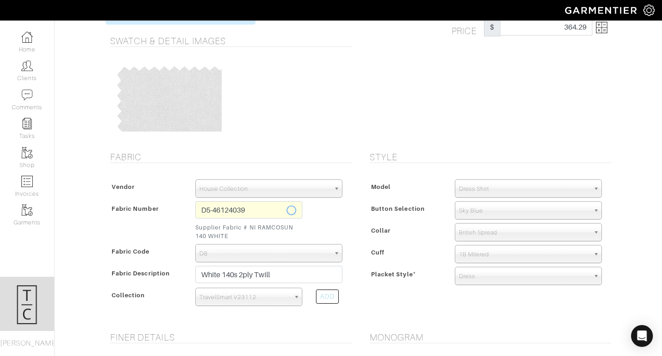
select select
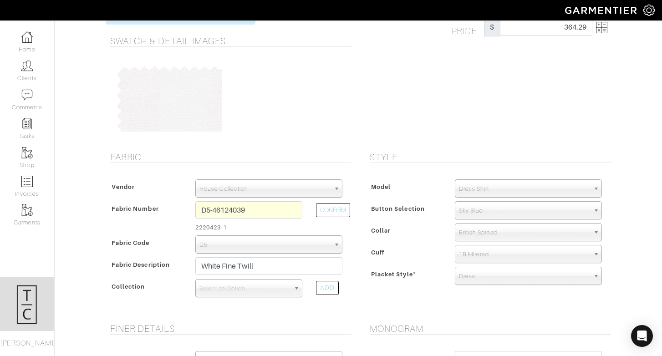
type input "278.57"
click at [274, 290] on span "Select an Option" at bounding box center [244, 288] width 91 height 18
type input "c"
type input "o"
type input "comf"
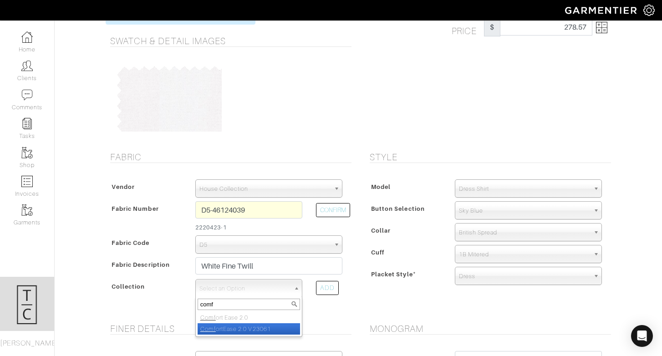
select select "828"
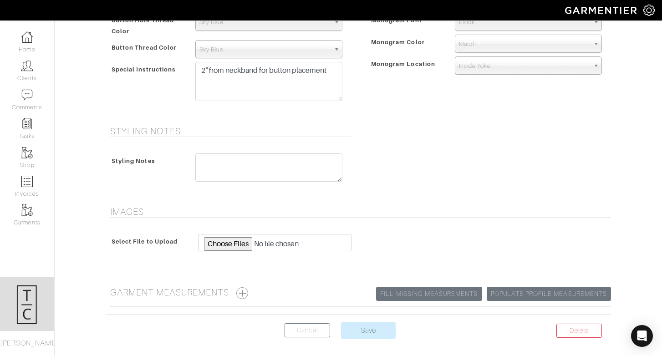
scroll to position [462, 0]
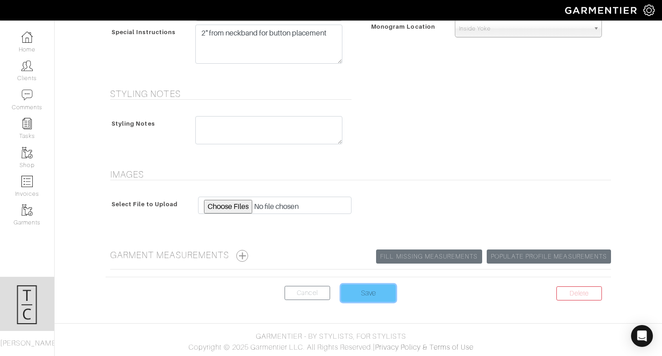
click at [381, 290] on input "Save" at bounding box center [368, 293] width 55 height 17
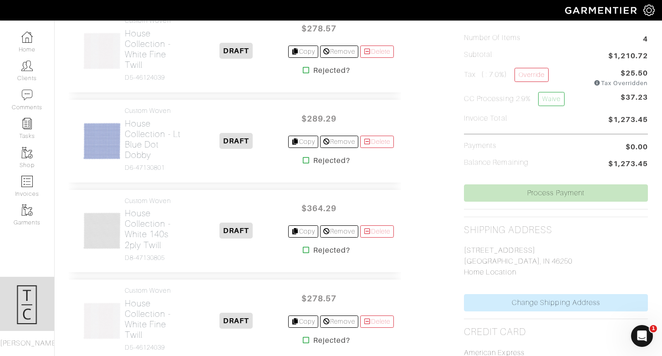
scroll to position [244, 0]
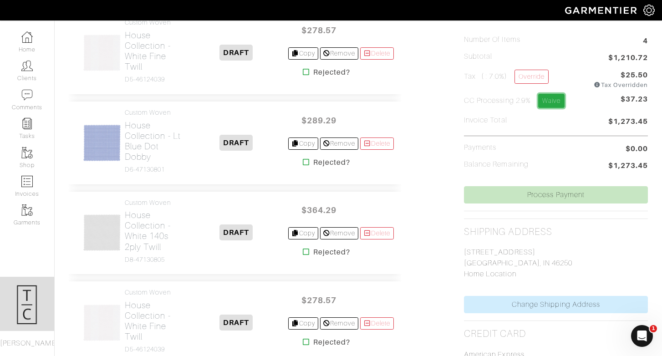
click at [552, 104] on link "Waive" at bounding box center [551, 101] width 26 height 14
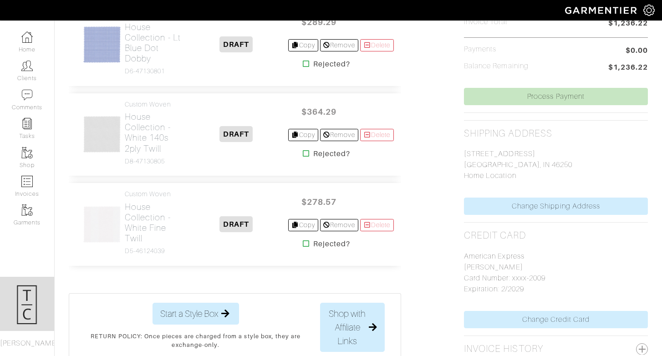
scroll to position [331, 0]
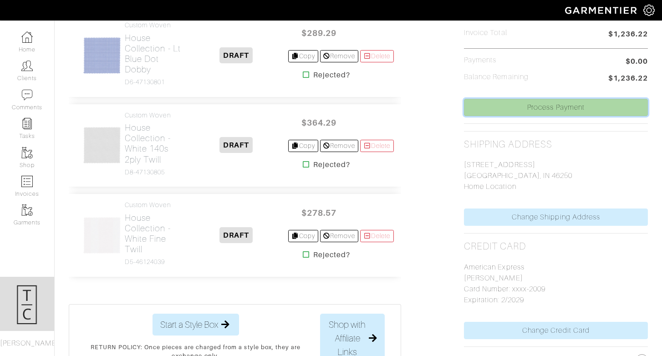
click at [536, 112] on link "Process Payment" at bounding box center [556, 107] width 184 height 17
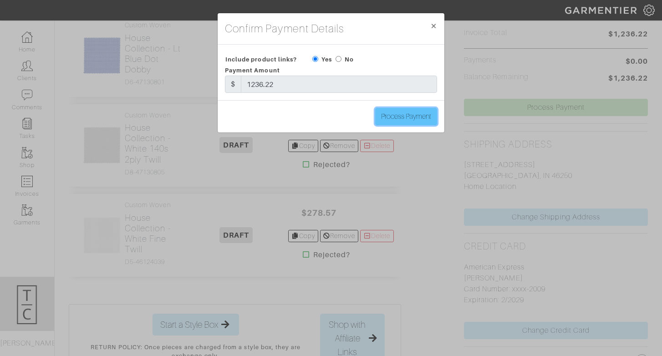
click at [397, 120] on input "Process Payment" at bounding box center [406, 116] width 62 height 17
type input "Process Payment"
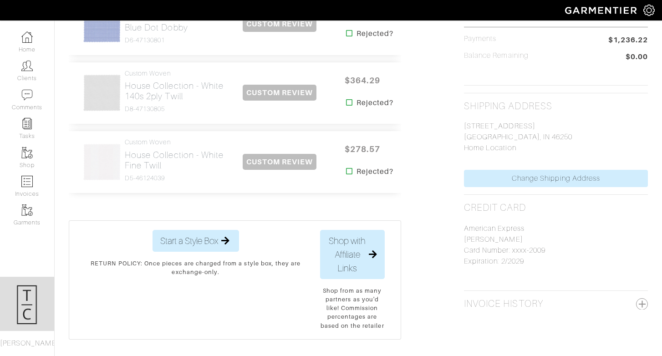
scroll to position [0, 0]
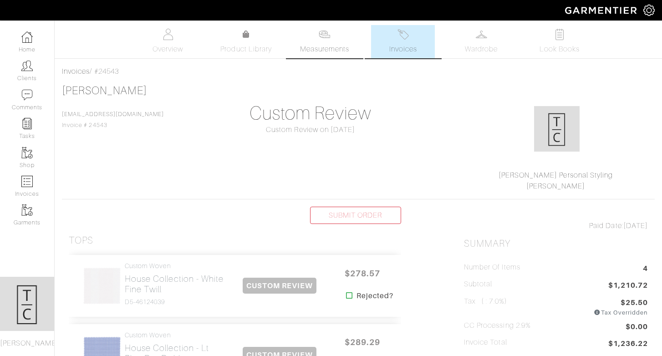
click at [340, 52] on span "Measurements" at bounding box center [325, 49] width 50 height 11
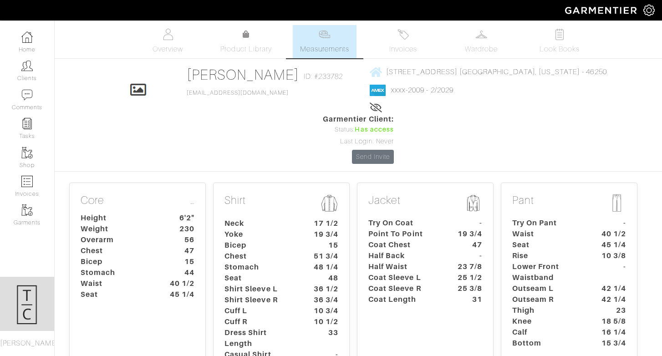
click at [236, 194] on p "Shirt" at bounding box center [281, 204] width 114 height 20
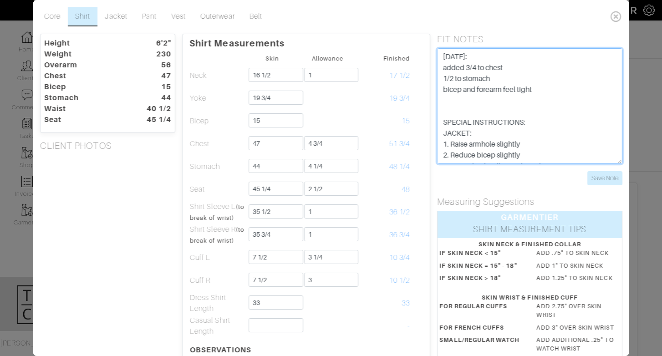
click at [520, 97] on textarea "[DATE]: added 3/4 to chest 1/2 to stomach bicep and forearm feel tight SPECIAL …" at bounding box center [529, 106] width 185 height 116
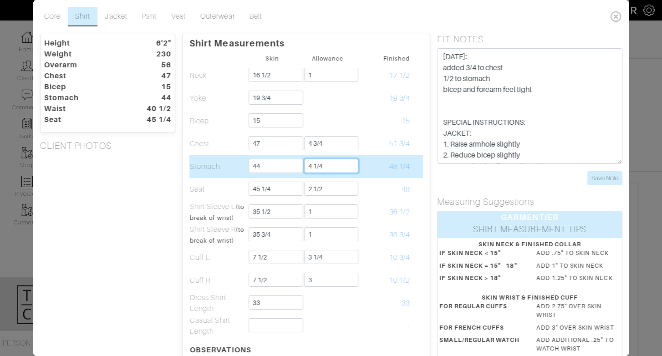
click at [345, 163] on input "4 1/4" at bounding box center [331, 166] width 54 height 14
type input "4"
type input "3 3/4"
click at [379, 165] on td "47 3/4" at bounding box center [382, 166] width 55 height 23
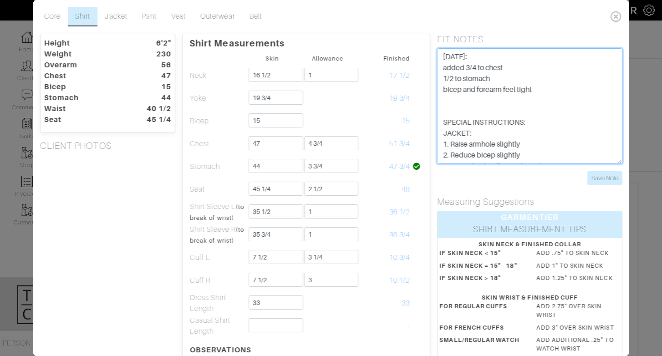
click at [467, 81] on textarea "9/10/25: added 3/4 to chest 1/2 to stomach bicep and forearm feel tight SPECIAL…" at bounding box center [529, 106] width 185 height 116
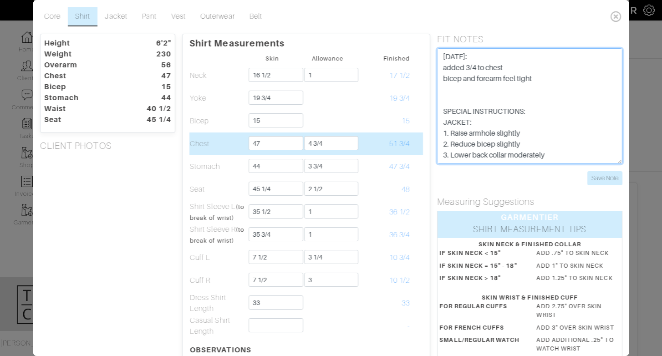
type textarea "9/10/25: added 3/4 to chest bicep and forearm feel tight SPECIAL INSTRUCTIONS: …"
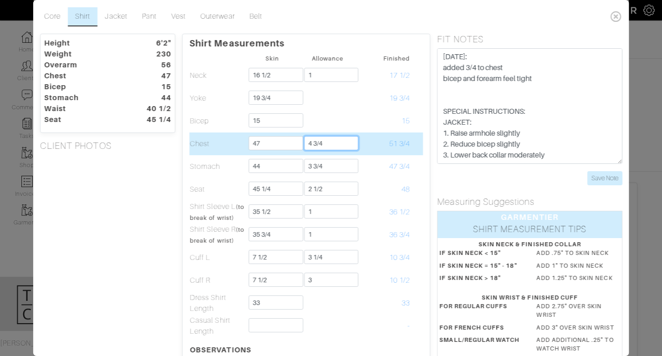
click at [336, 146] on input "4 3/4" at bounding box center [331, 143] width 54 height 14
type input "4 1/2"
click at [368, 143] on td "51 1/2" at bounding box center [382, 143] width 55 height 23
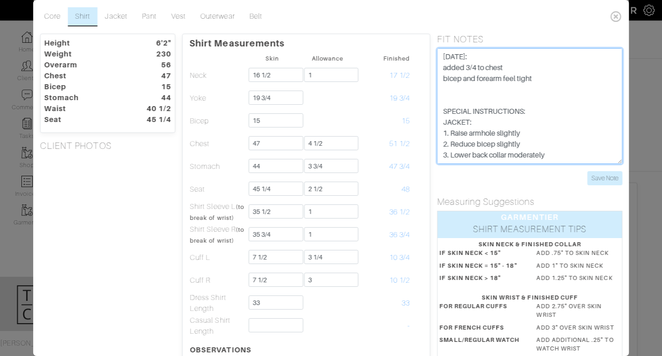
drag, startPoint x: 466, startPoint y: 66, endPoint x: 479, endPoint y: 67, distance: 13.3
click at [479, 67] on textarea "9/10/25: added 3/4 to chest 1/2 to stomach bicep and forearm feel tight SPECIAL…" at bounding box center [529, 106] width 185 height 116
click at [505, 84] on textarea "9/10/25: added 3/4 to chest 1/2 to stomach bicep and forearm feel tight SPECIAL…" at bounding box center [529, 106] width 185 height 116
click at [503, 95] on textarea "9/10/25: added 3/4 to chest 1/2 to stomach bicep and forearm feel tight SPECIAL…" at bounding box center [529, 106] width 185 height 116
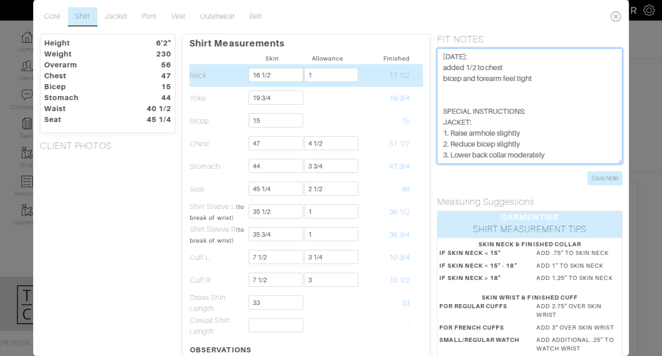
type textarea "9/10/25: added 1/2 to chest bicep and forearm feel tight SPECIAL INSTRUCTIONS: …"
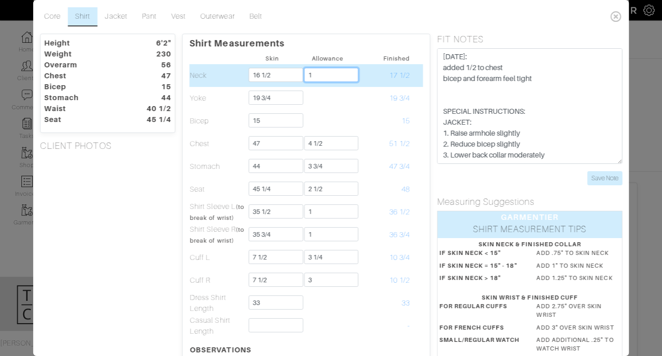
click at [321, 80] on input "1" at bounding box center [331, 75] width 54 height 14
type input "1 1/4"
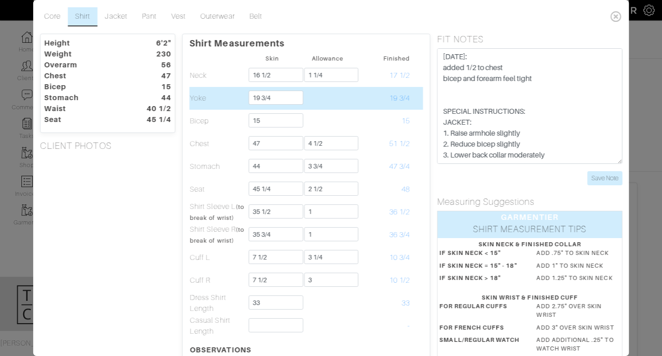
click at [383, 95] on td "19 3/4" at bounding box center [382, 98] width 55 height 23
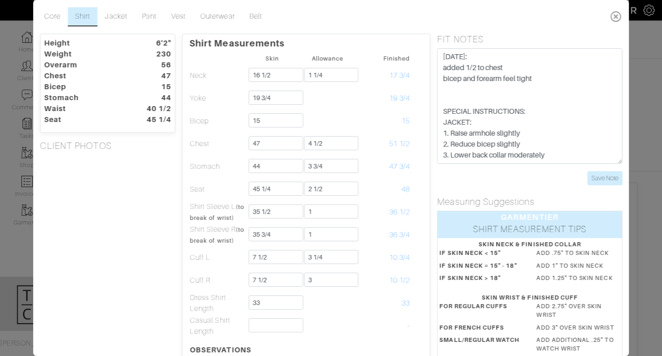
click at [616, 12] on icon at bounding box center [615, 16] width 19 height 18
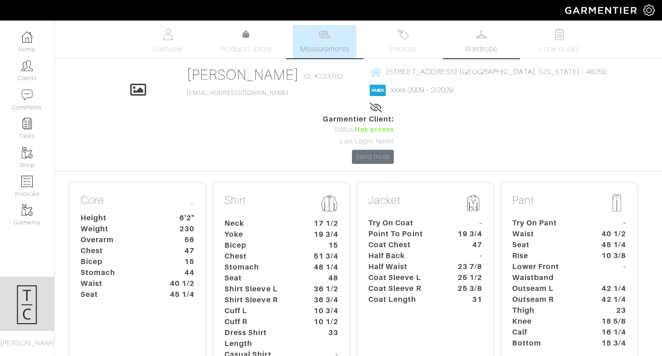
click at [485, 29] on img at bounding box center [481, 34] width 11 height 11
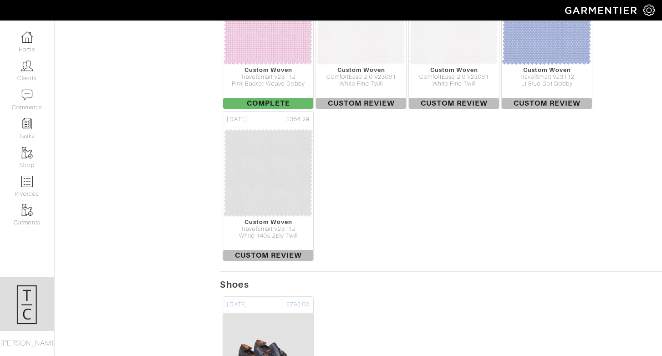
scroll to position [482, 0]
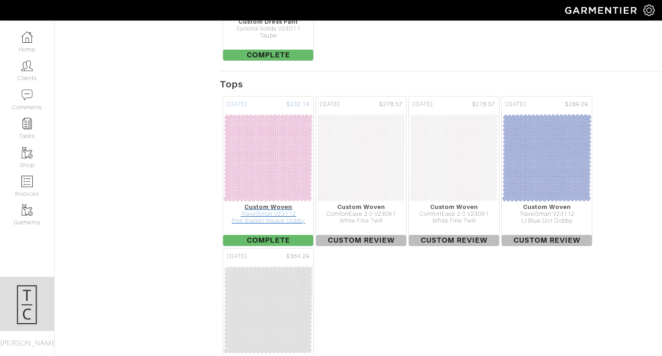
click at [279, 118] on img at bounding box center [268, 157] width 91 height 91
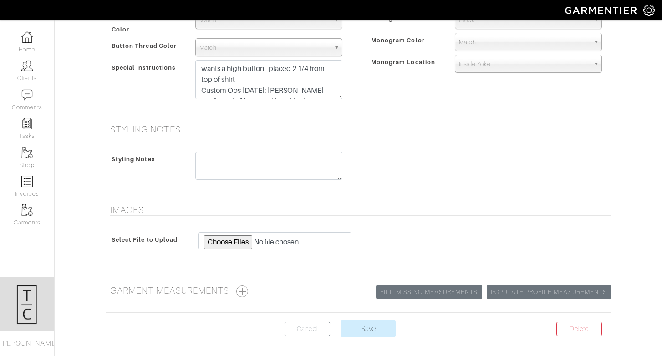
scroll to position [453, 0]
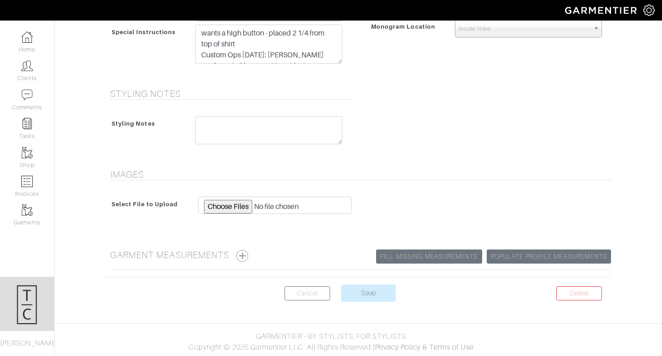
click at [248, 255] on button "button" at bounding box center [242, 256] width 12 height 12
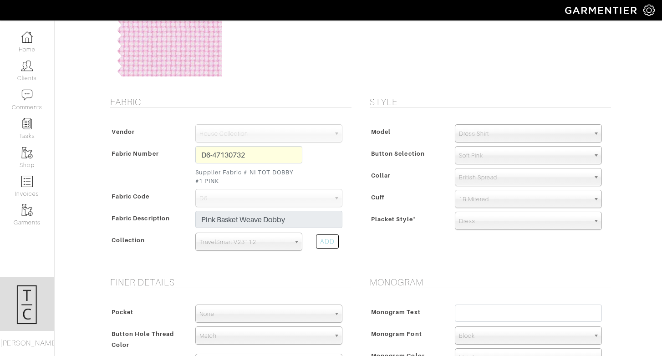
scroll to position [0, 0]
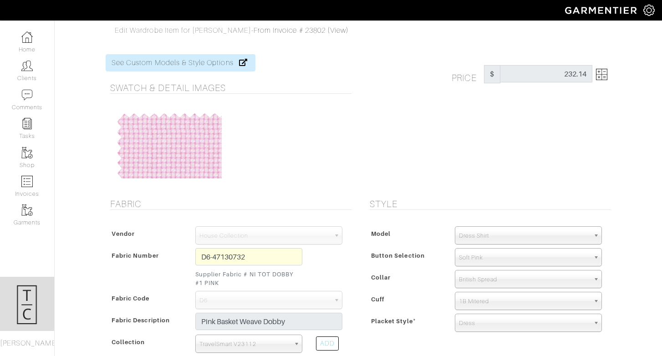
click at [224, 29] on span "Edit Wardrobe Item for Michael Stewart" at bounding box center [183, 30] width 137 height 8
click at [274, 31] on link "From Invoice # 23802 (View)" at bounding box center [301, 30] width 95 height 8
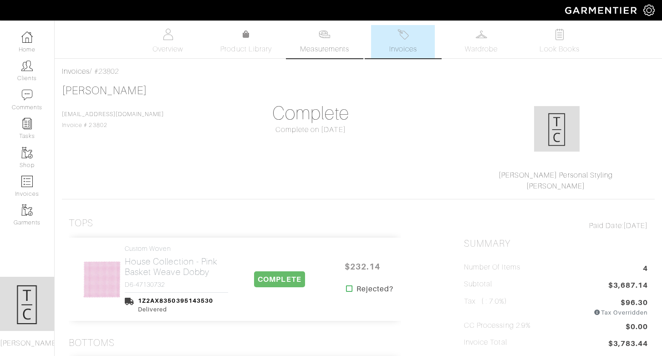
click at [343, 49] on span "Measurements" at bounding box center [325, 49] width 50 height 11
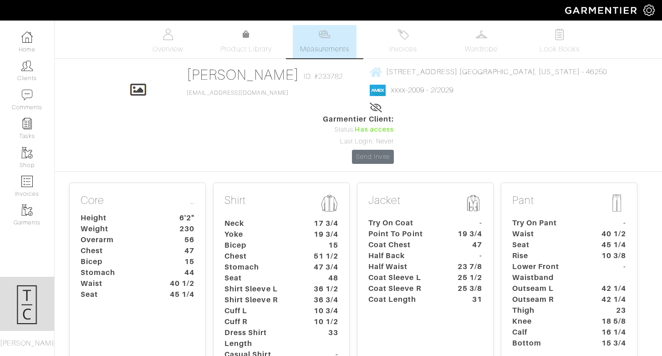
click at [304, 262] on dt "47 3/4" at bounding box center [324, 267] width 42 height 11
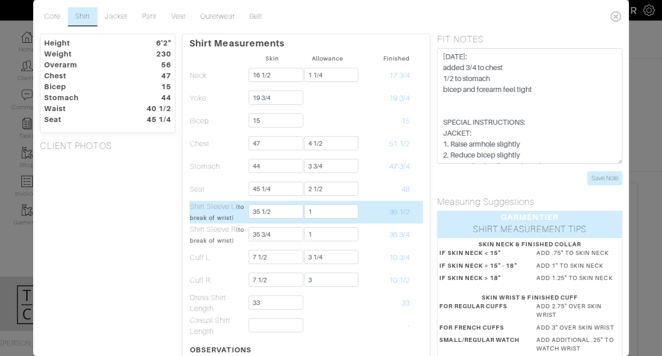
click at [378, 218] on td "36 1/2" at bounding box center [382, 212] width 55 height 23
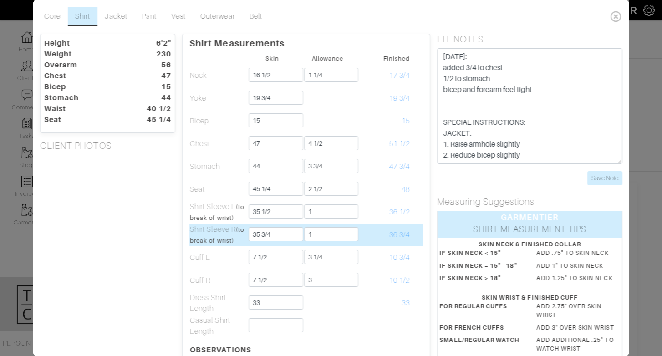
click at [378, 231] on td "36 3/4" at bounding box center [382, 235] width 55 height 23
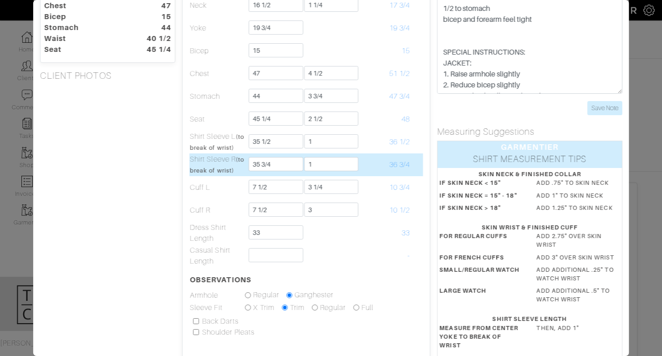
scroll to position [81, 0]
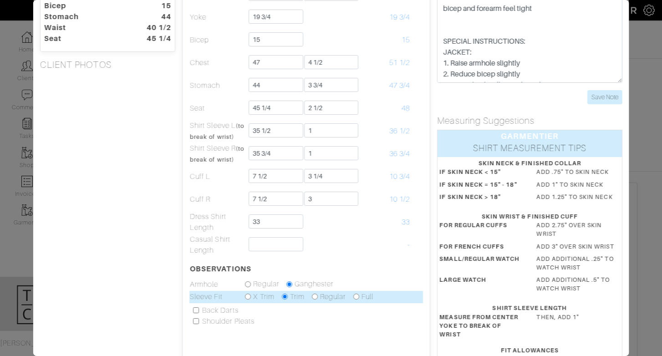
click at [315, 297] on input "radio" at bounding box center [315, 297] width 6 height 6
radio input "true"
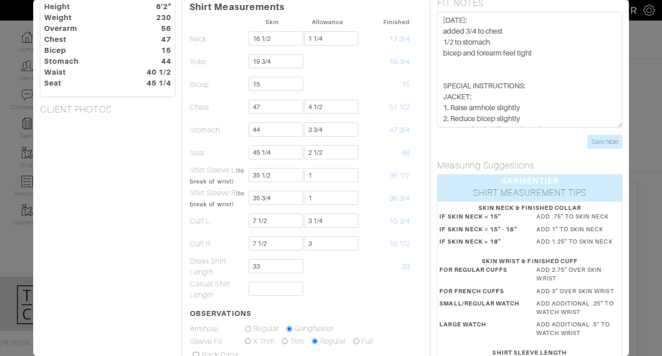
scroll to position [0, 0]
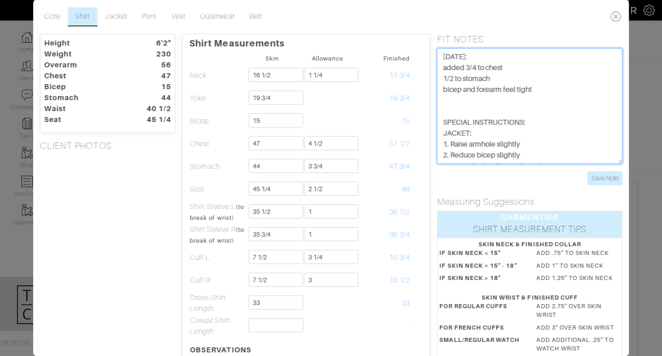
drag, startPoint x: 475, startPoint y: 67, endPoint x: 465, endPoint y: 67, distance: 10.0
click at [465, 67] on textarea "9/10/25: added 3/4 to chest 1/2 to stomach bicep and forearm feel tight SPECIAL…" at bounding box center [529, 106] width 185 height 116
click at [490, 86] on textarea "9/10/25: added 3/4 to chest 1/2 to stomach bicep and forearm feel tight SPECIAL…" at bounding box center [529, 106] width 185 height 116
click at [540, 88] on textarea "9/10/25: added 3/4 to chest 1/2 to stomach bicep and forearm feel tight SPECIAL…" at bounding box center [529, 106] width 185 height 116
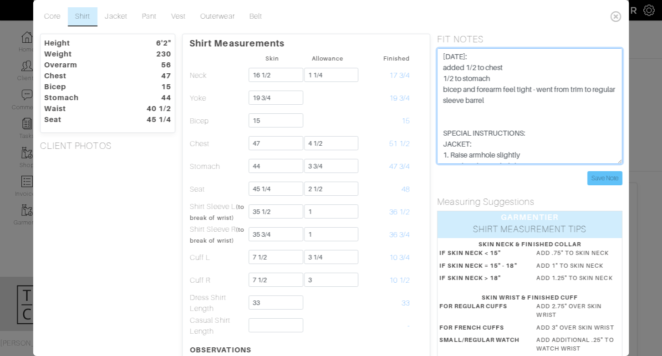
type textarea "9/10/25: added 1/2 to chest 1/2 to stomach bicep and forearm feel tight - went …"
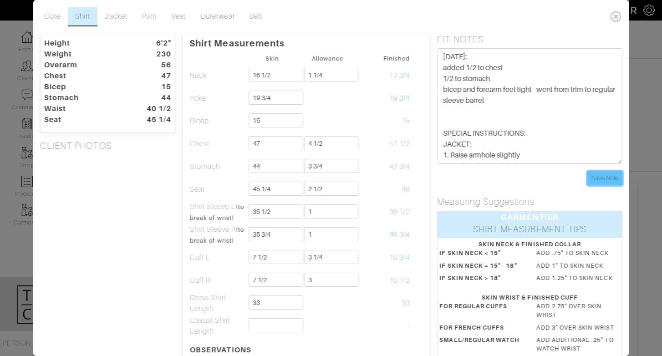
click at [589, 177] on input "Save Note" at bounding box center [604, 178] width 35 height 14
click at [616, 16] on icon at bounding box center [615, 16] width 19 height 18
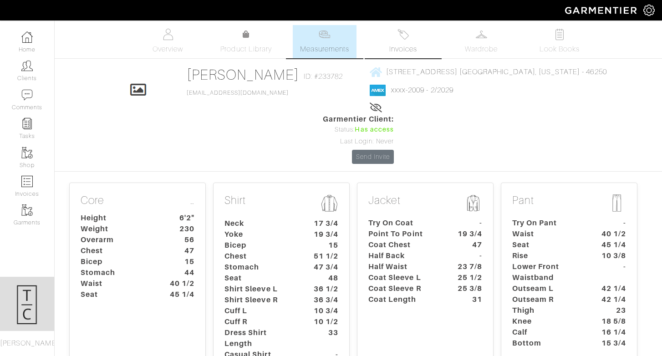
click at [413, 50] on span "Invoices" at bounding box center [403, 49] width 28 height 11
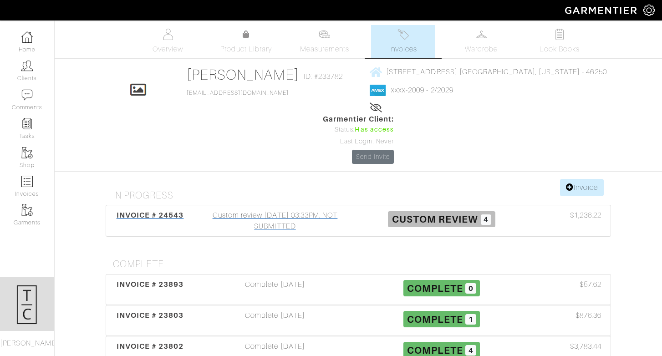
click at [284, 210] on div "Custom review 09/10/25 03:33PM, NOT SUBMITTED" at bounding box center [275, 221] width 167 height 22
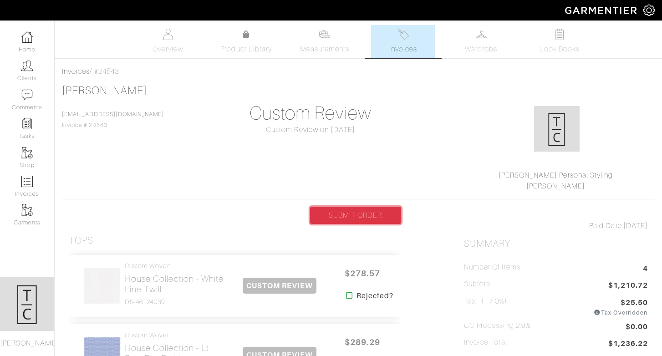
click at [360, 213] on link "SUBMIT ORDER" at bounding box center [355, 215] width 91 height 17
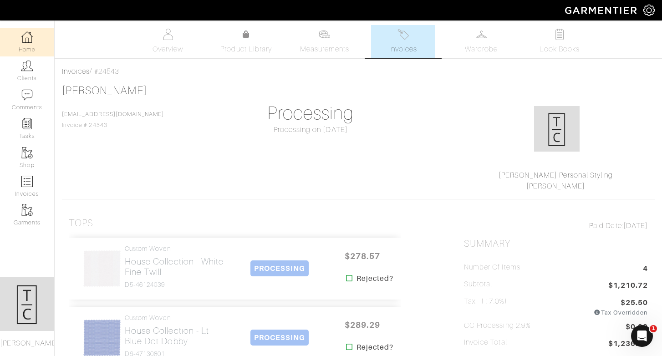
click at [33, 42] on link "Home" at bounding box center [27, 42] width 54 height 29
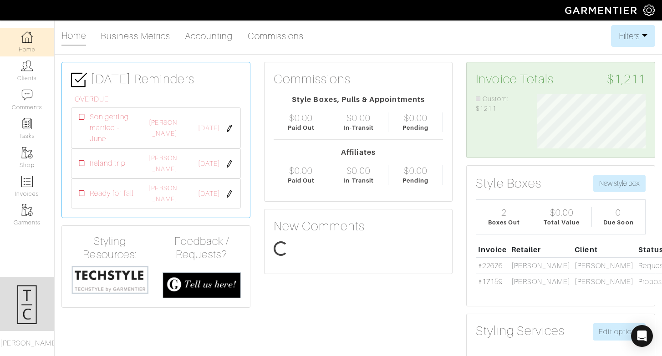
scroll to position [54, 122]
click at [655, 8] on div "Company Settings Manage Subscription My Profile Stylists Sign Out" at bounding box center [652, 10] width 19 height 20
click at [652, 10] on img at bounding box center [648, 10] width 11 height 11
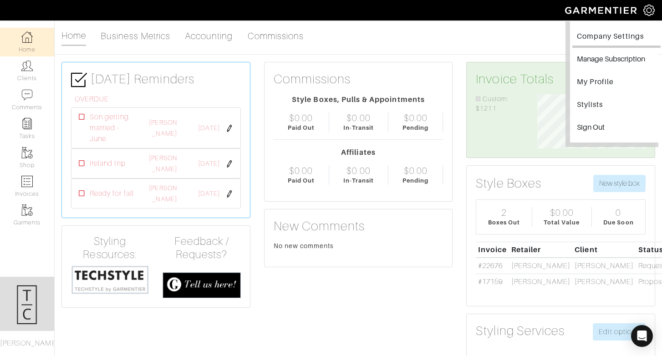
click at [640, 38] on link "Company Settings" at bounding box center [616, 37] width 88 height 20
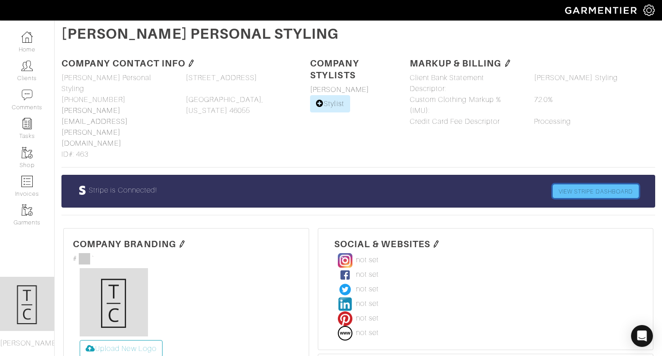
click at [613, 184] on link "VIEW STRIPE DASHBOARD" at bounding box center [596, 191] width 86 height 14
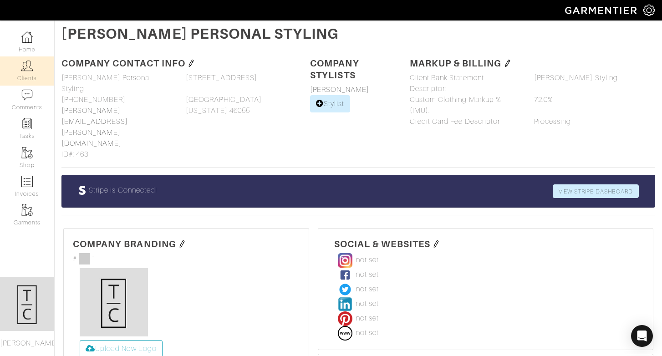
click at [30, 68] on img at bounding box center [26, 65] width 11 height 11
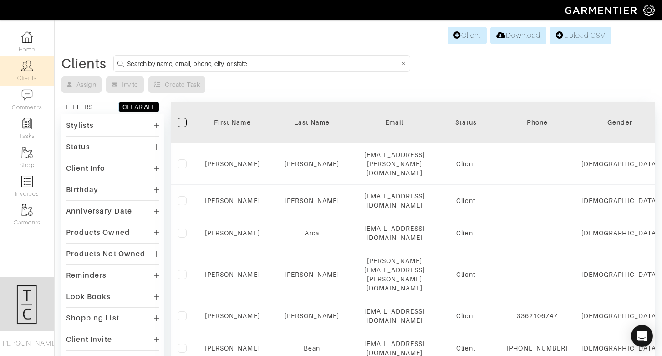
click at [256, 66] on input at bounding box center [263, 63] width 272 height 11
type input "[PERSON_NAME]"
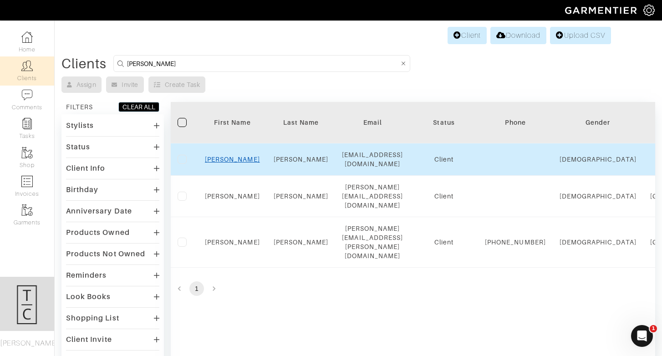
click at [231, 158] on link "[PERSON_NAME]" at bounding box center [232, 159] width 55 height 7
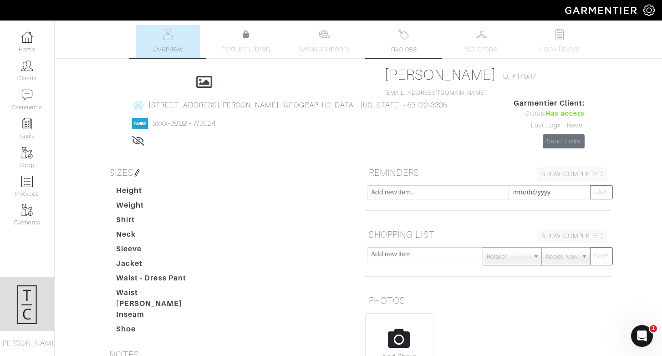
click at [415, 49] on span "Invoices" at bounding box center [403, 49] width 28 height 11
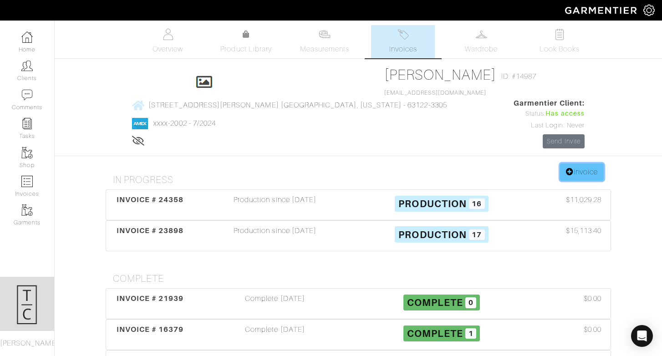
click at [579, 163] on link "Invoice" at bounding box center [582, 171] width 44 height 17
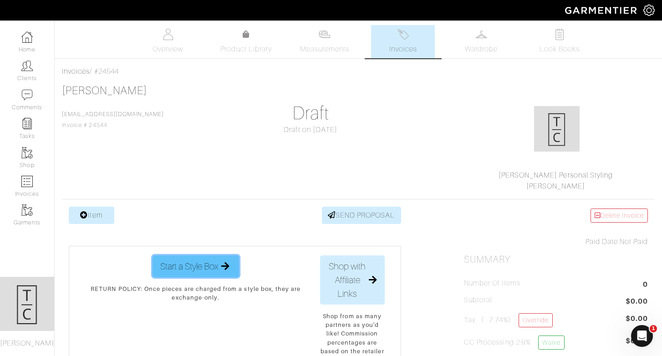
click at [185, 258] on button "Start a Style Box" at bounding box center [195, 266] width 86 height 22
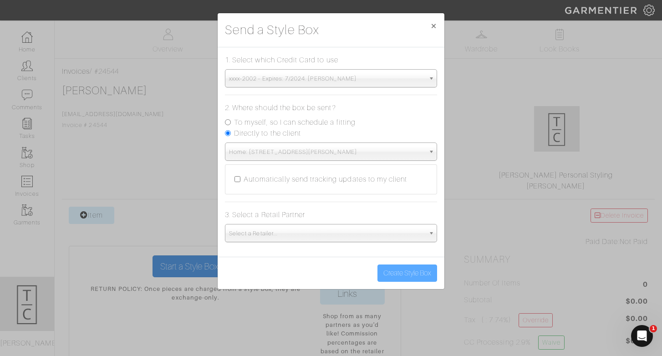
drag, startPoint x: 317, startPoint y: 233, endPoint x: 311, endPoint y: 214, distance: 19.7
click at [317, 233] on span "Select a Retailer..." at bounding box center [327, 233] width 196 height 18
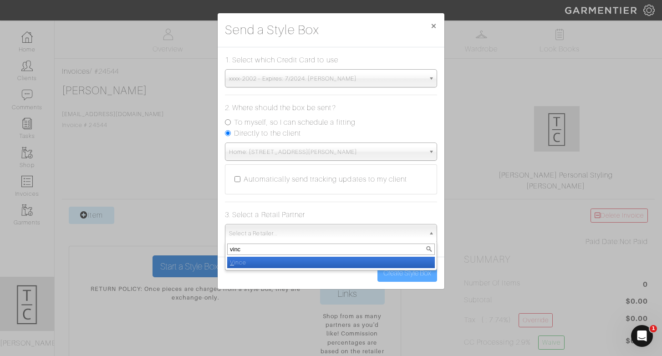
type input "[PERSON_NAME]"
select select "19"
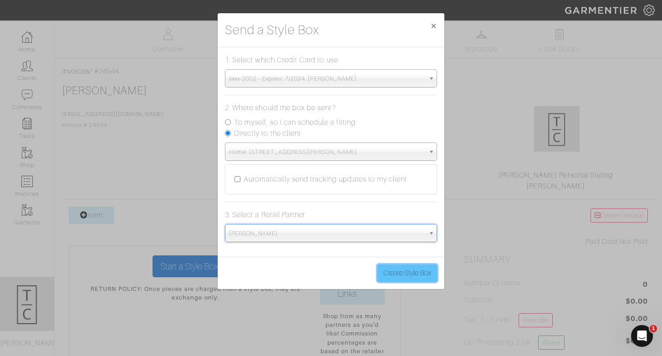
click at [410, 274] on button "Create Style Box" at bounding box center [407, 272] width 60 height 17
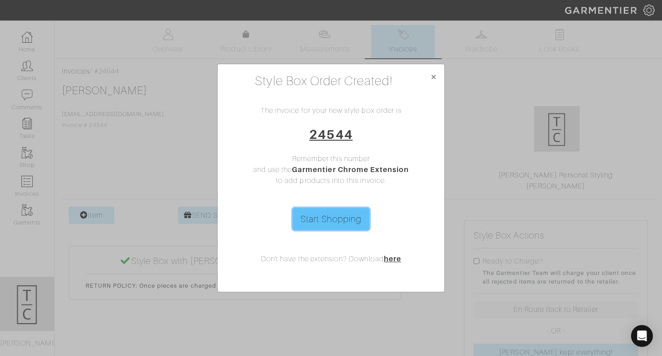
click at [346, 220] on link "Start Shopping" at bounding box center [331, 219] width 77 height 22
click at [431, 79] on span "×" at bounding box center [433, 77] width 7 height 12
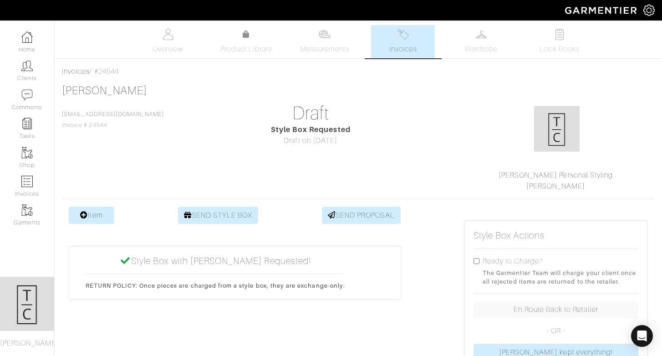
click at [414, 45] on span "Invoices" at bounding box center [403, 49] width 28 height 11
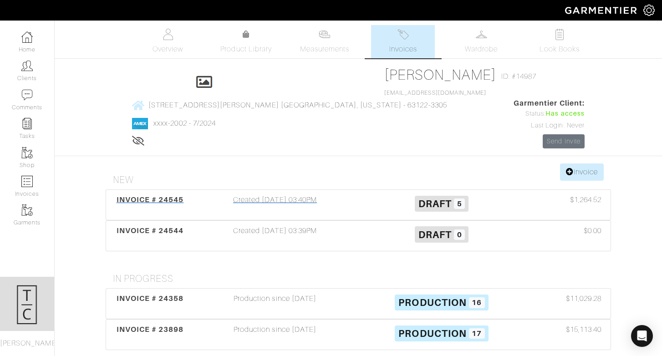
click at [288, 194] on div "Created [DATE] 03:40PM" at bounding box center [275, 204] width 167 height 21
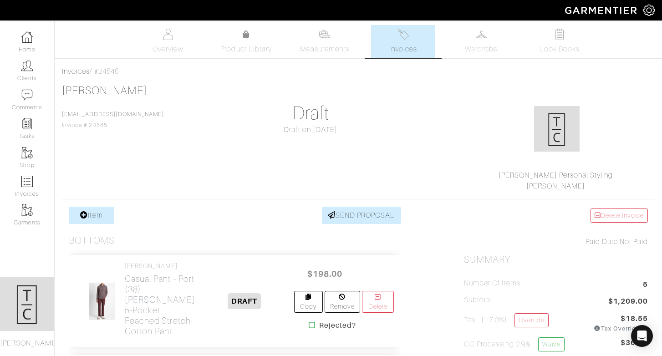
click at [270, 140] on div "[PERSON_NAME] [EMAIL_ADDRESS][DOMAIN_NAME] Invoice # 24545 Draft Draft on [DATE…" at bounding box center [358, 137] width 593 height 107
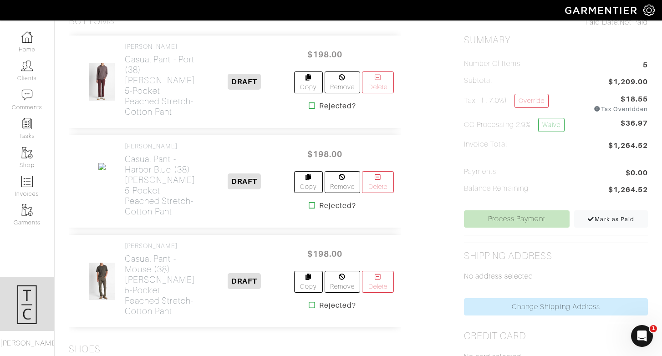
scroll to position [327, 0]
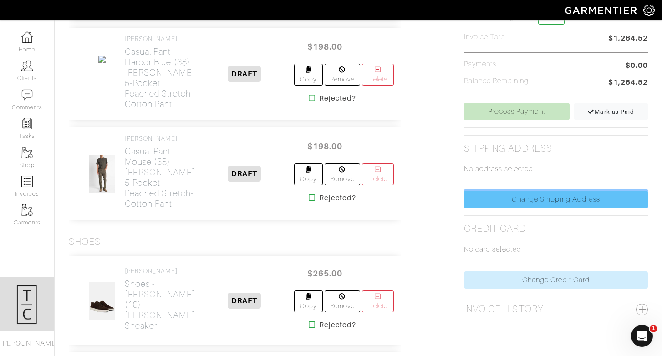
click at [544, 202] on link "Change Shipping Address" at bounding box center [556, 199] width 184 height 17
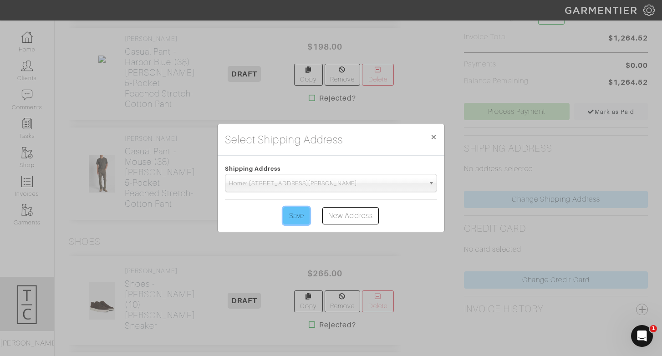
click at [293, 215] on input "Save" at bounding box center [296, 215] width 26 height 17
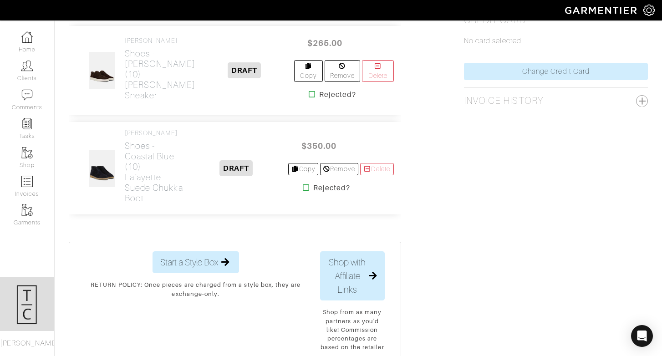
scroll to position [539, 0]
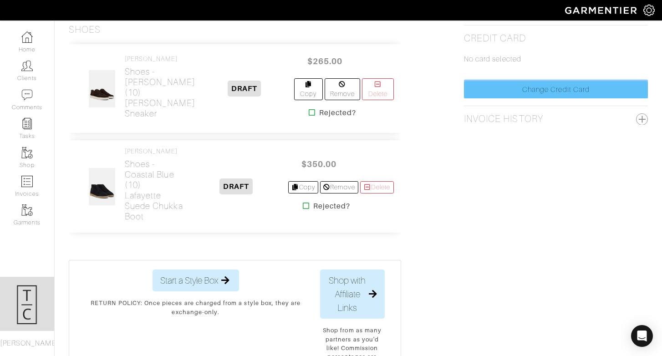
click at [558, 93] on link "Change Credit Card" at bounding box center [556, 89] width 184 height 17
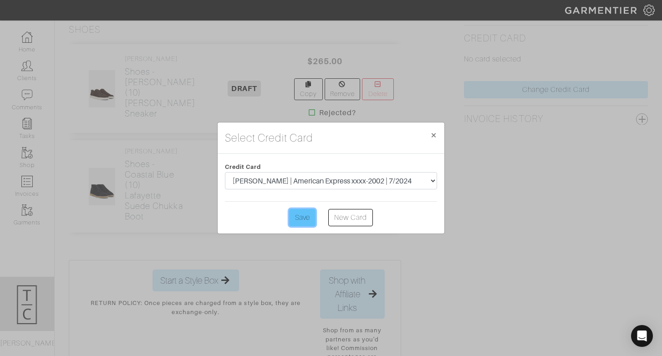
click at [293, 218] on input "Save" at bounding box center [302, 217] width 26 height 17
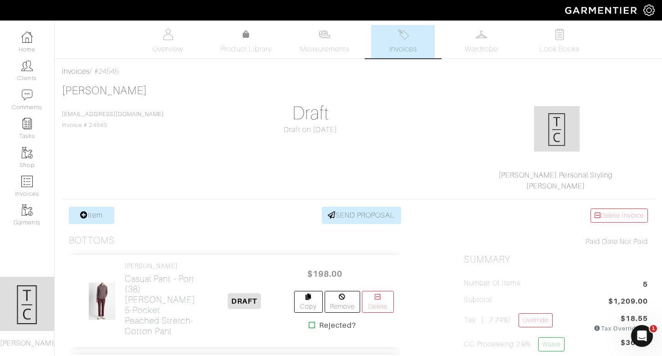
click at [113, 71] on div "Invoices / #24545" at bounding box center [358, 71] width 593 height 11
copy div "Invoices / #24545"
click at [639, 334] on icon "Open Intercom Messenger" at bounding box center [640, 334] width 15 height 15
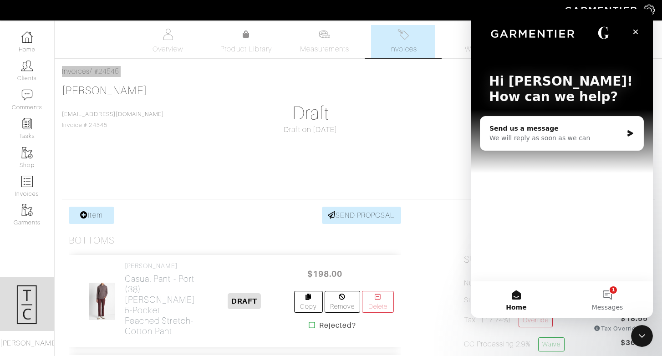
click at [571, 136] on div "We will reply as soon as we can" at bounding box center [555, 138] width 133 height 10
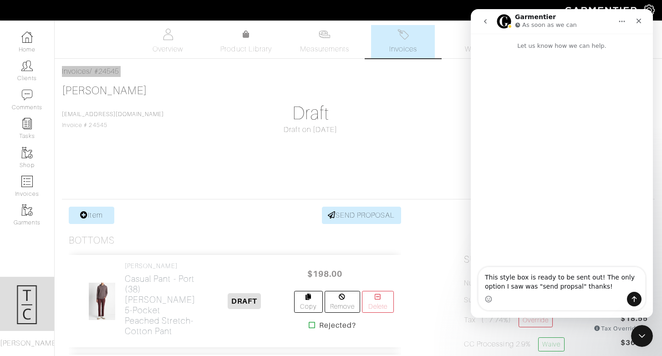
type textarea "This style box is ready to be sent out! The only option I saw was "send propsal…"
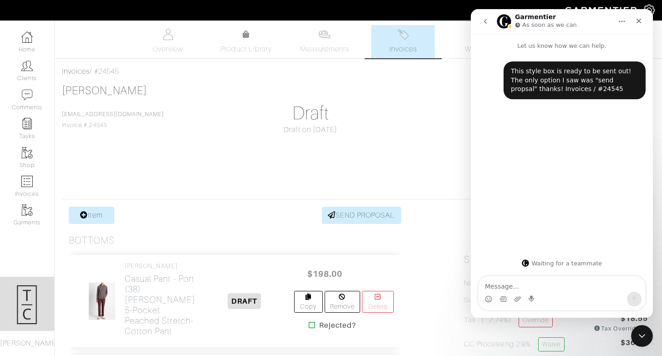
click at [404, 89] on div "[PERSON_NAME] [EMAIL_ADDRESS][DOMAIN_NAME] Invoice # 24545 Draft Draft on [DATE…" at bounding box center [358, 137] width 593 height 107
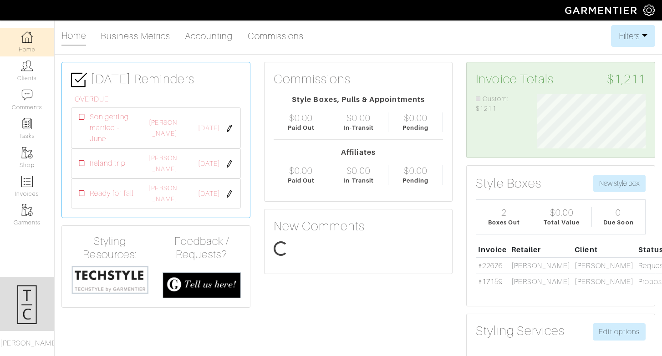
scroll to position [54, 122]
click at [24, 186] on img at bounding box center [26, 181] width 11 height 11
select select
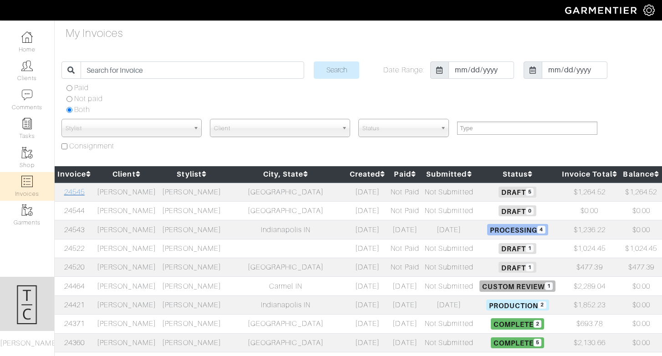
click at [84, 192] on link "24545" at bounding box center [74, 192] width 20 height 8
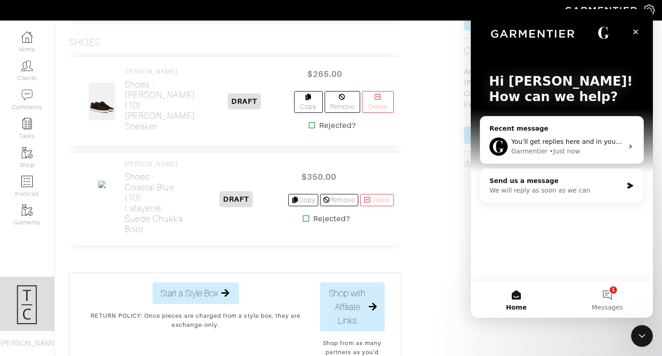
scroll to position [527, 0]
click at [376, 206] on link "Delete" at bounding box center [377, 199] width 34 height 12
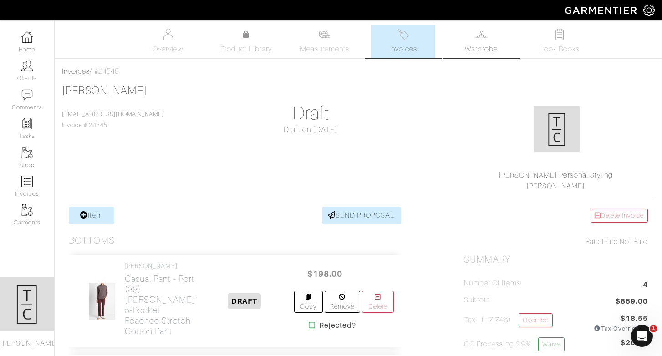
click at [495, 41] on link "Wardrobe" at bounding box center [481, 41] width 64 height 33
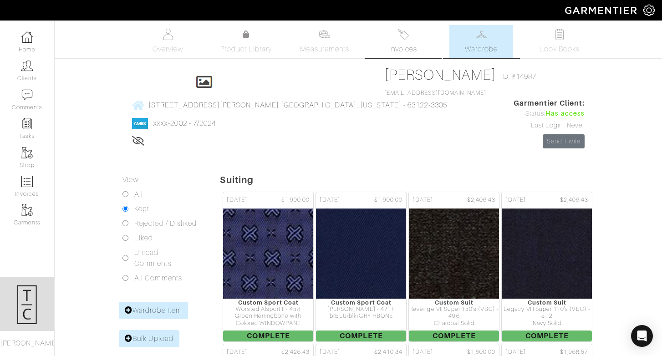
click at [383, 35] on link "Invoices" at bounding box center [403, 41] width 64 height 33
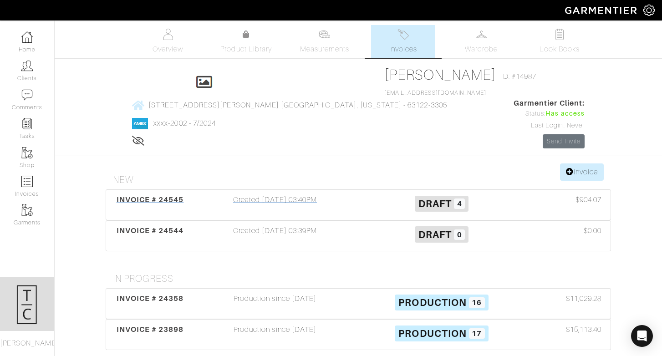
click at [158, 195] on span "INVOICE # 24545" at bounding box center [150, 199] width 67 height 9
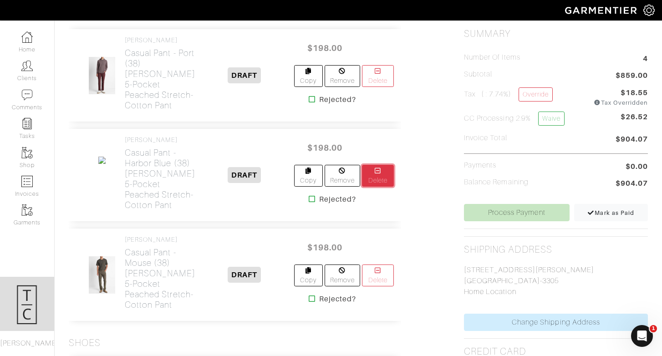
click at [372, 187] on link "Delete" at bounding box center [378, 176] width 32 height 22
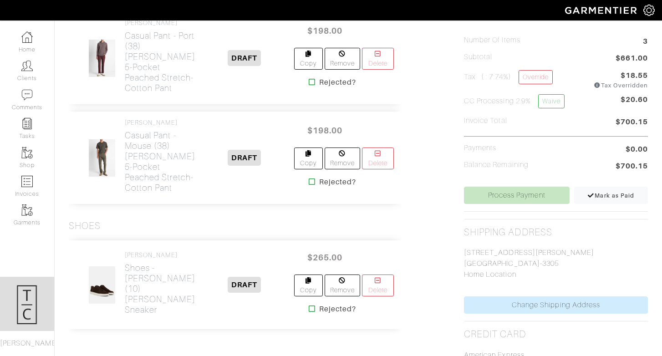
scroll to position [244, 0]
click at [27, 74] on link "Clients" at bounding box center [27, 70] width 54 height 29
